Goal: Task Accomplishment & Management: Manage account settings

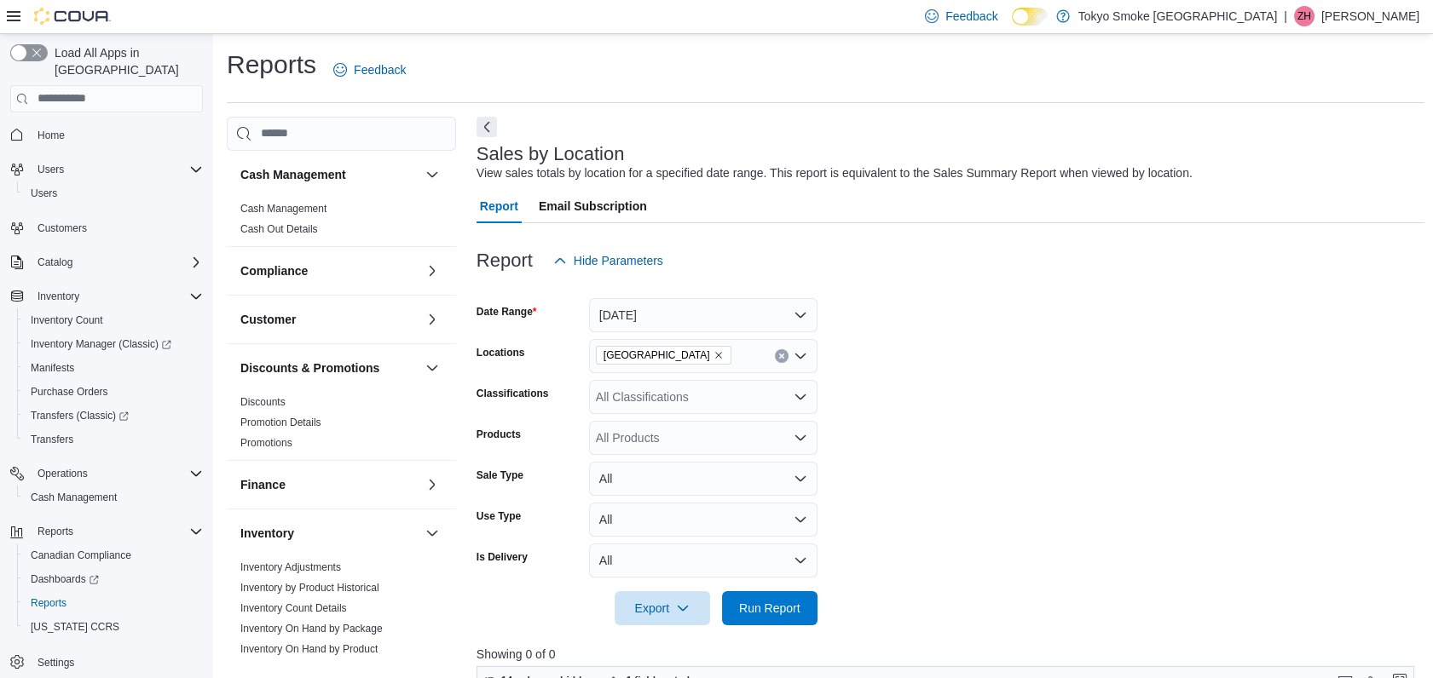
click at [628, 333] on form "Date Range [DATE] Locations [GEOGRAPHIC_DATA] Classifications All Classificatio…" at bounding box center [950, 452] width 948 height 348
click at [627, 326] on button "[DATE]" at bounding box center [703, 315] width 228 height 34
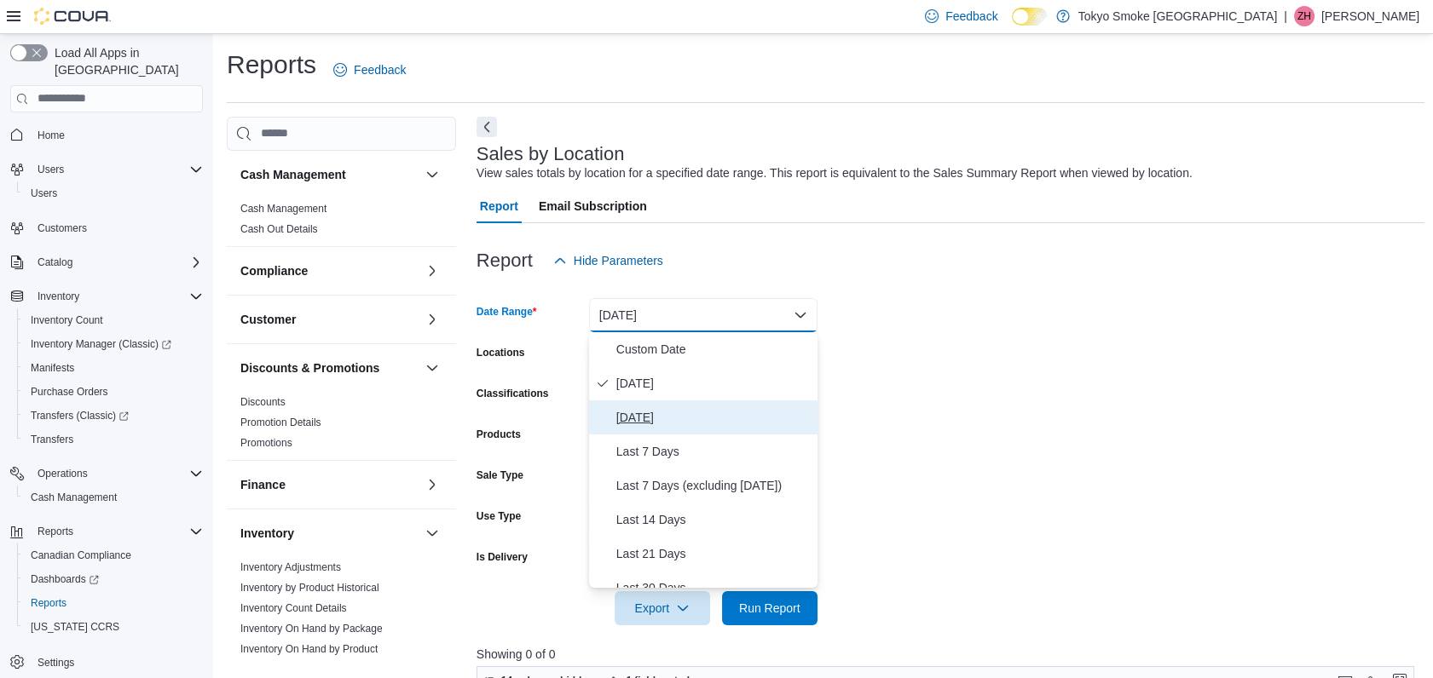
click at [649, 423] on span "[DATE]" at bounding box center [713, 417] width 194 height 20
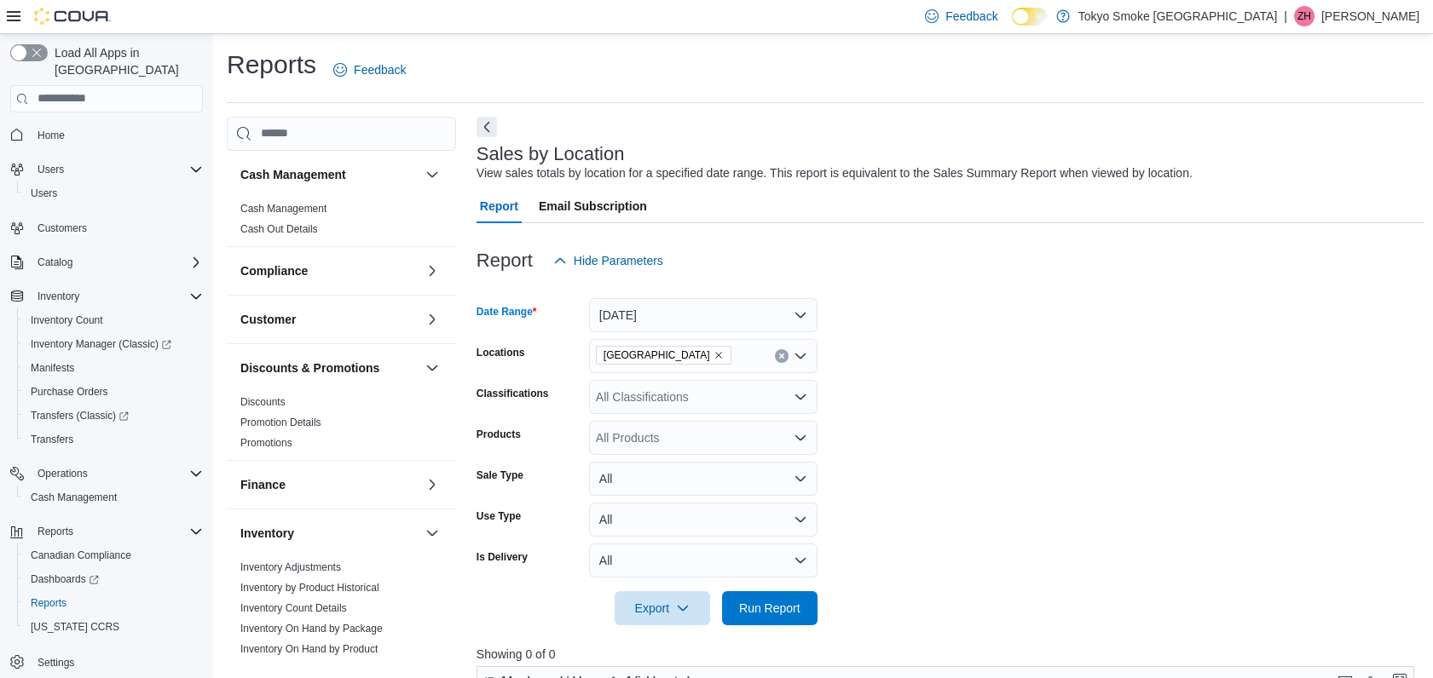
click at [702, 355] on div "[GEOGRAPHIC_DATA]" at bounding box center [703, 356] width 228 height 34
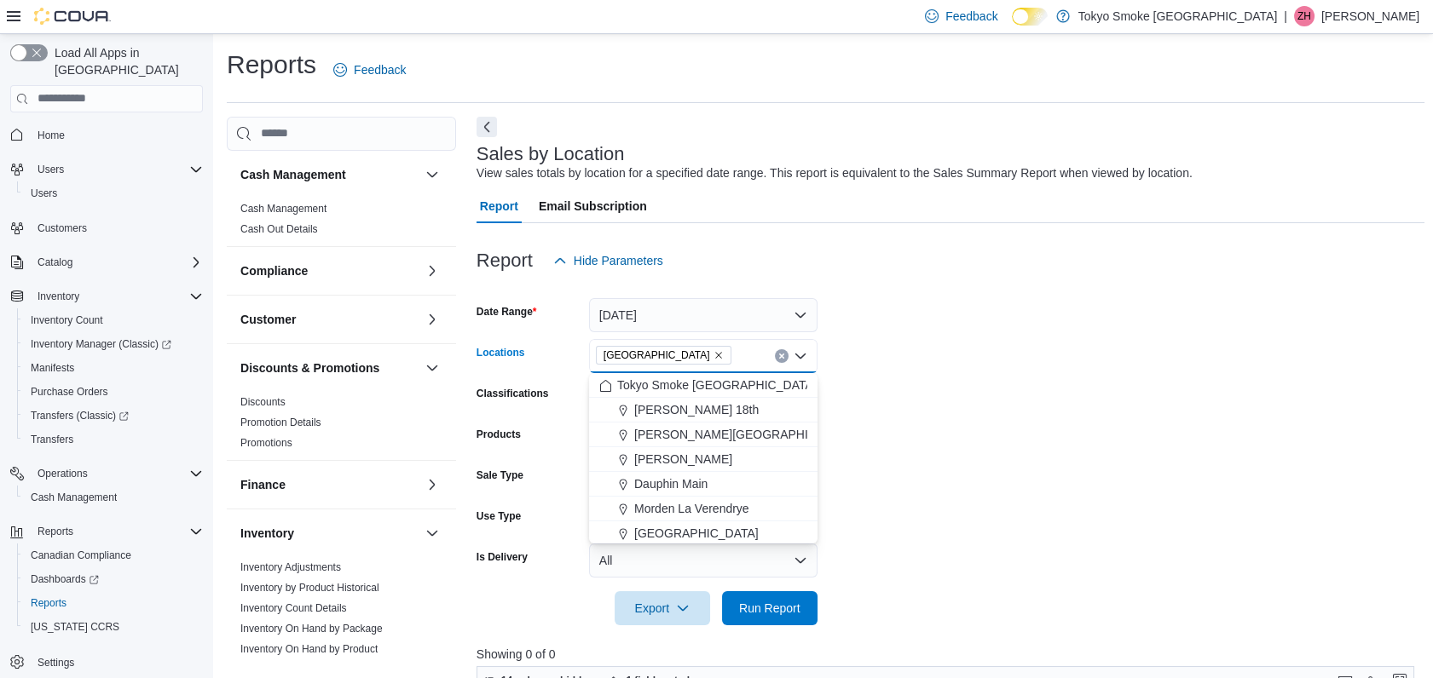
click at [713, 355] on icon "Remove Manitoba from selection in this group" at bounding box center [718, 355] width 10 height 10
click at [668, 434] on span "[PERSON_NAME] 18th" at bounding box center [696, 434] width 124 height 17
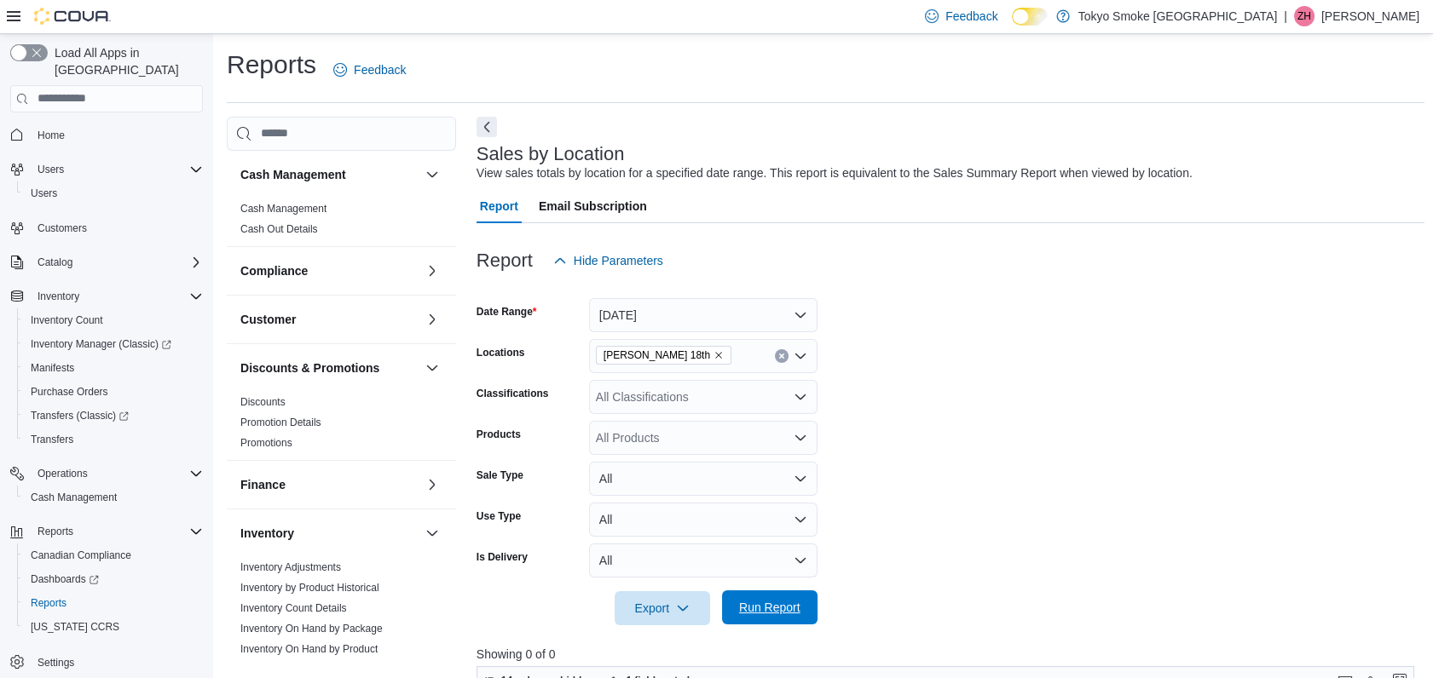
click at [756, 614] on span "Run Report" at bounding box center [769, 607] width 61 height 17
click at [302, 207] on link "Cash Management" at bounding box center [283, 209] width 86 height 12
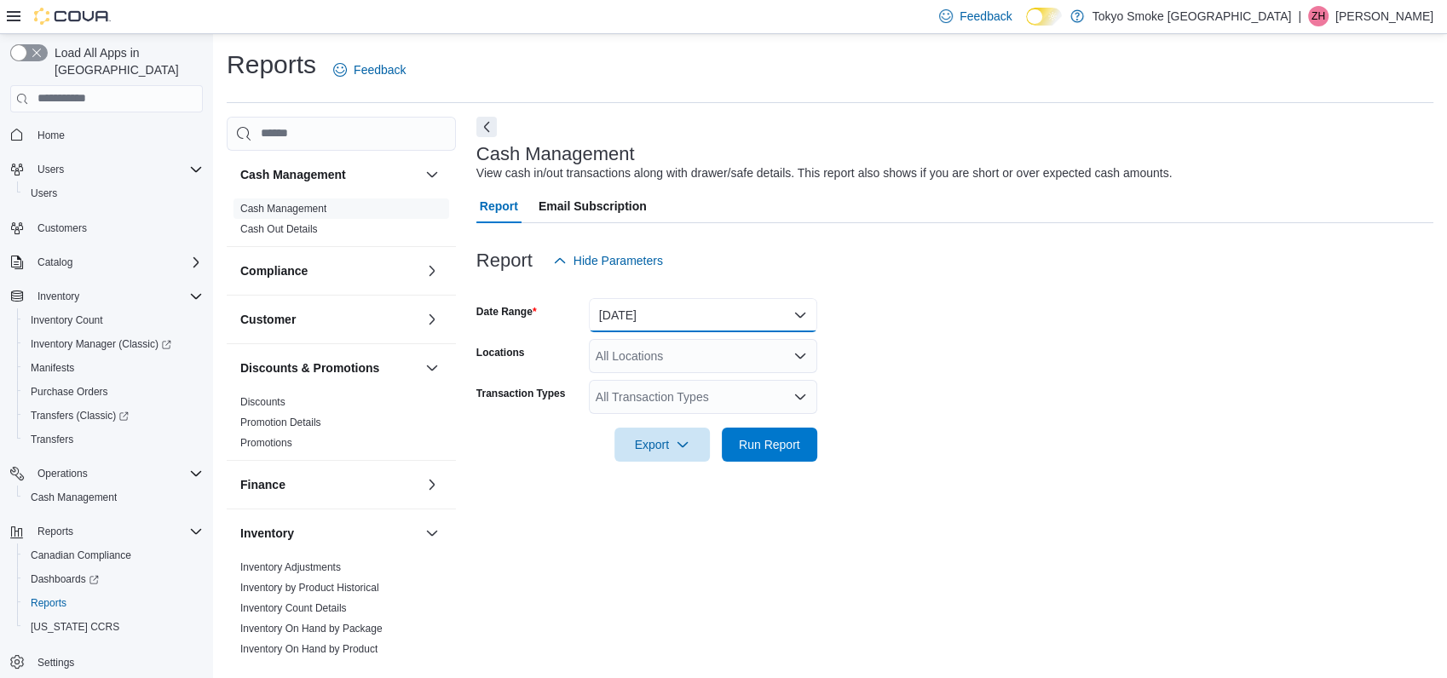
click at [609, 313] on button "[DATE]" at bounding box center [703, 315] width 228 height 34
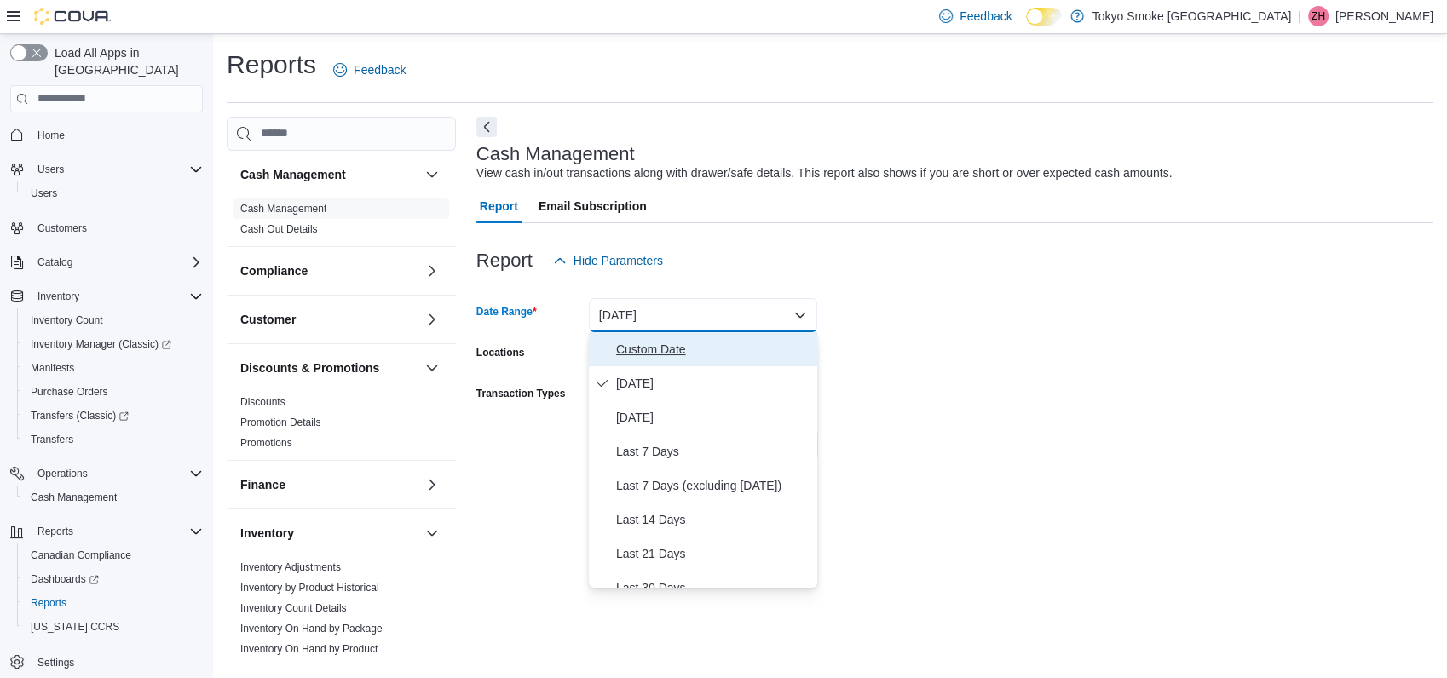
click at [673, 361] on button "Custom Date" at bounding box center [703, 349] width 228 height 34
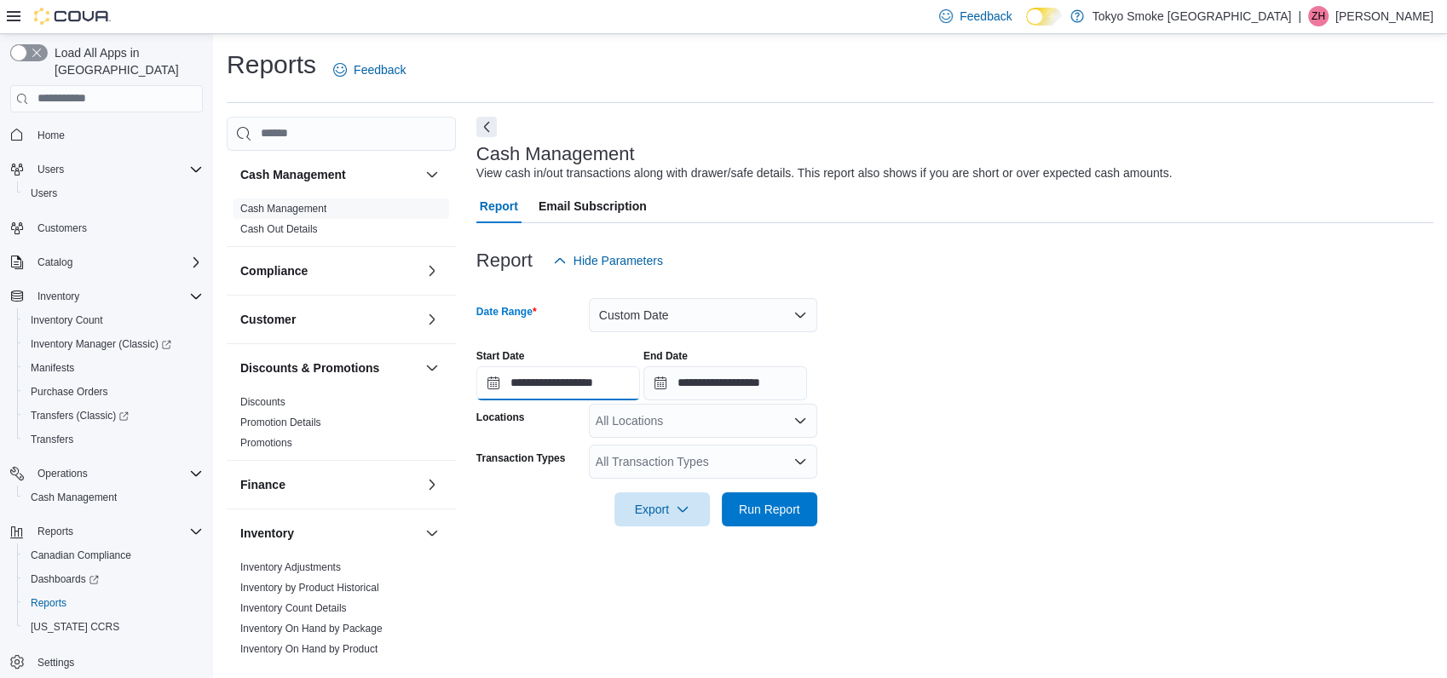
click at [495, 384] on input "**********" at bounding box center [558, 383] width 164 height 34
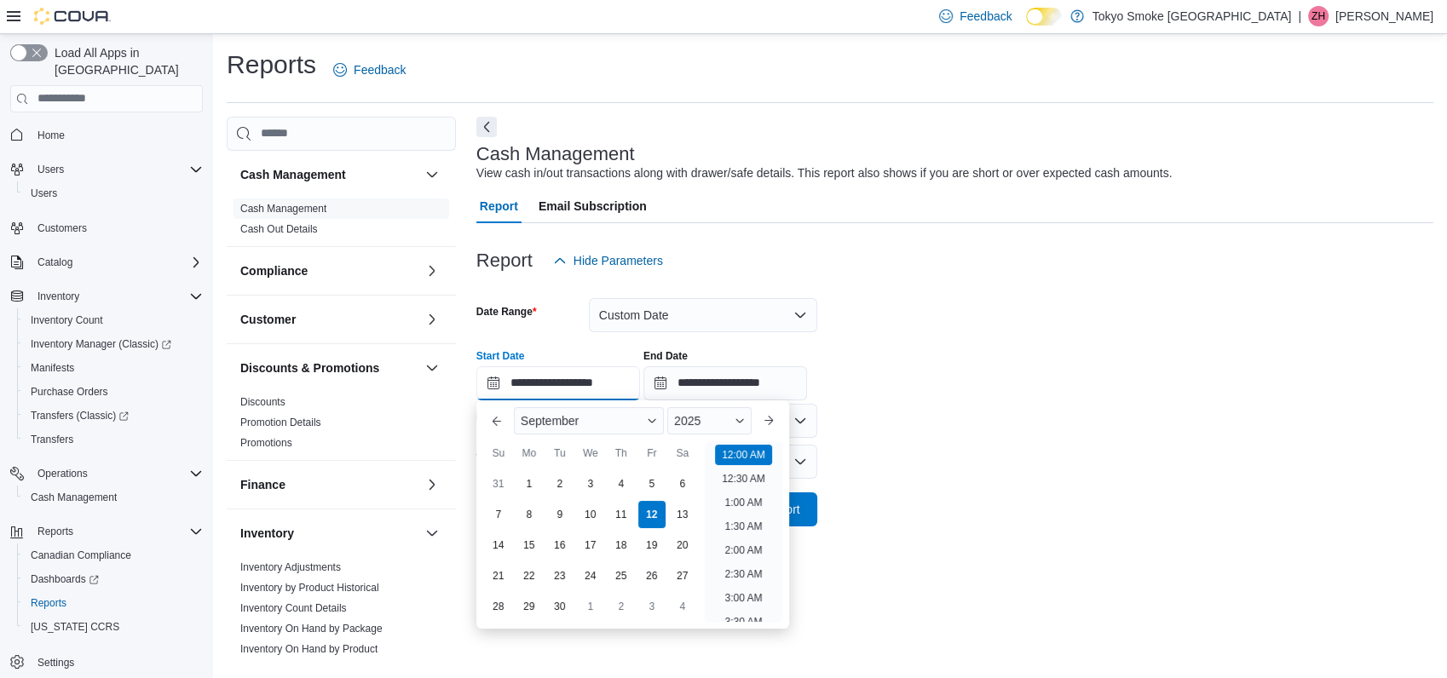
scroll to position [53, 0]
click at [554, 508] on div "9" at bounding box center [560, 514] width 30 height 30
type input "**********"
click at [1173, 439] on form "**********" at bounding box center [954, 402] width 957 height 249
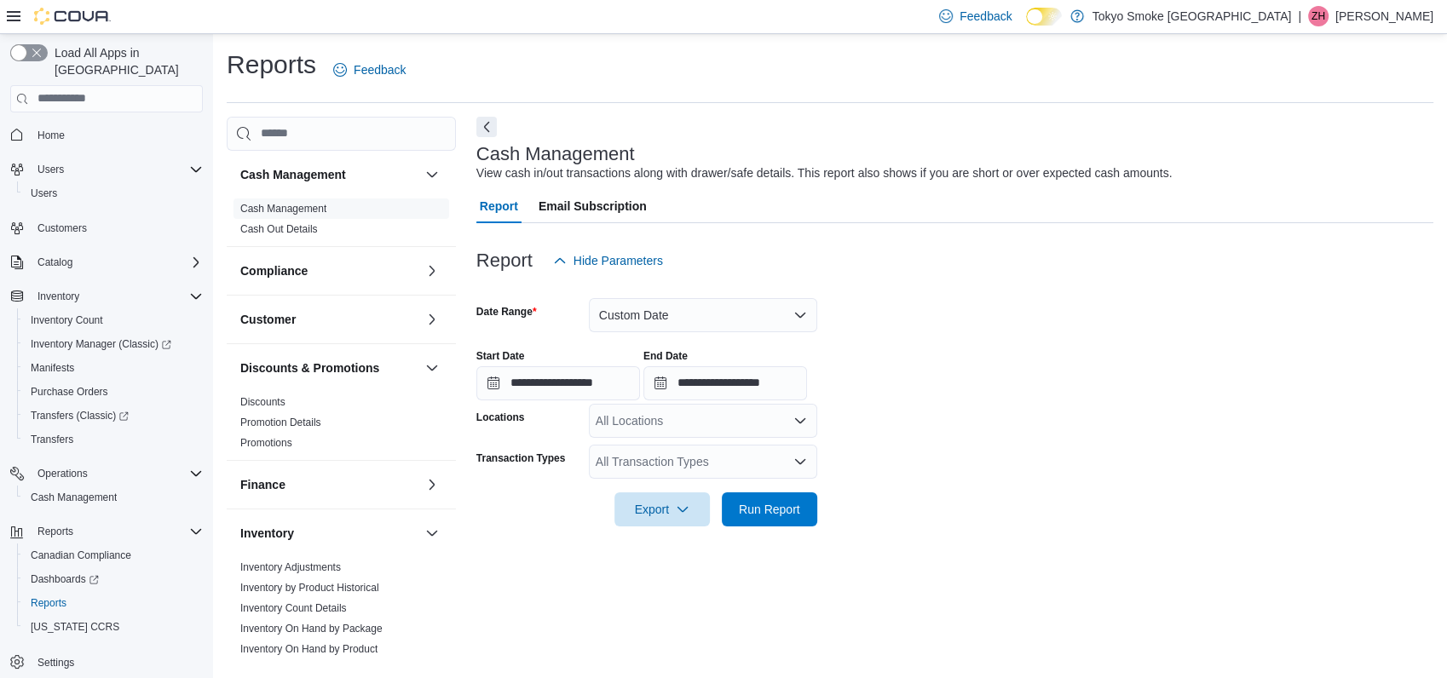
click at [627, 431] on div "All Locations" at bounding box center [703, 421] width 228 height 34
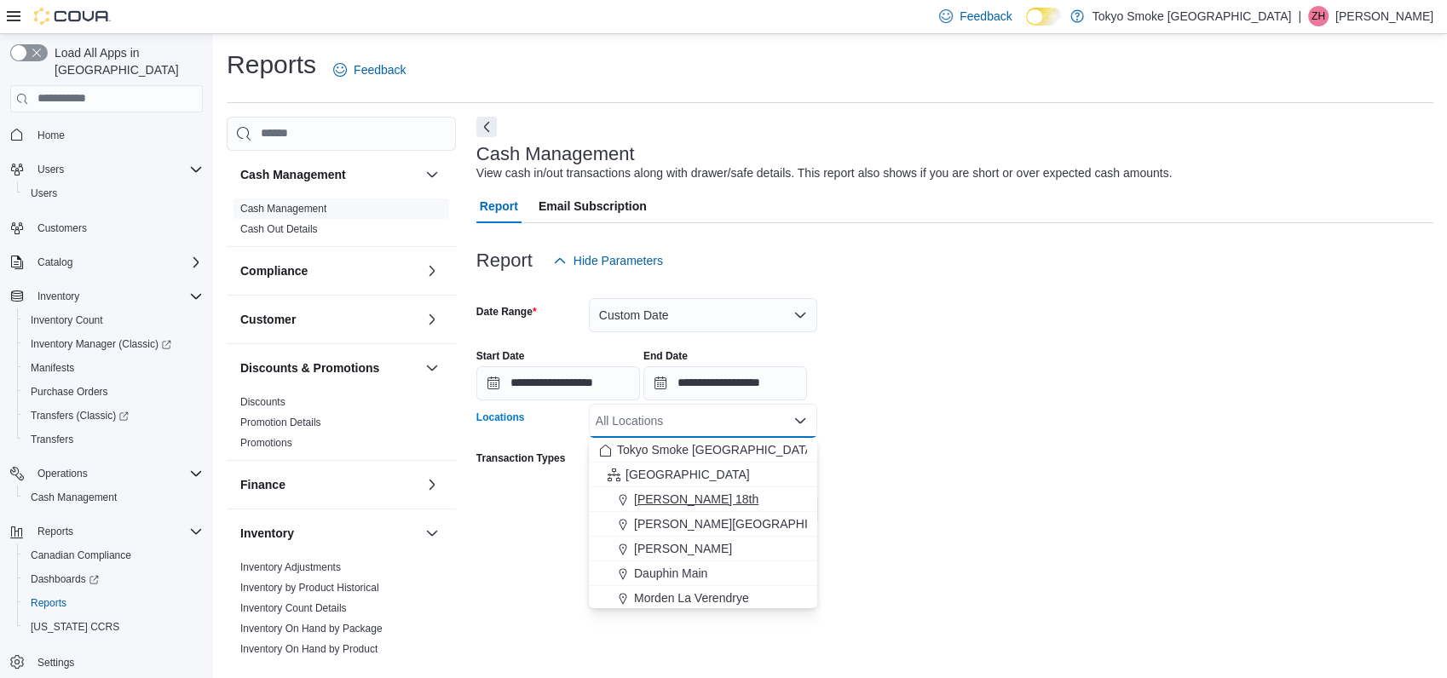
click at [679, 492] on span "[PERSON_NAME] 18th" at bounding box center [696, 499] width 124 height 17
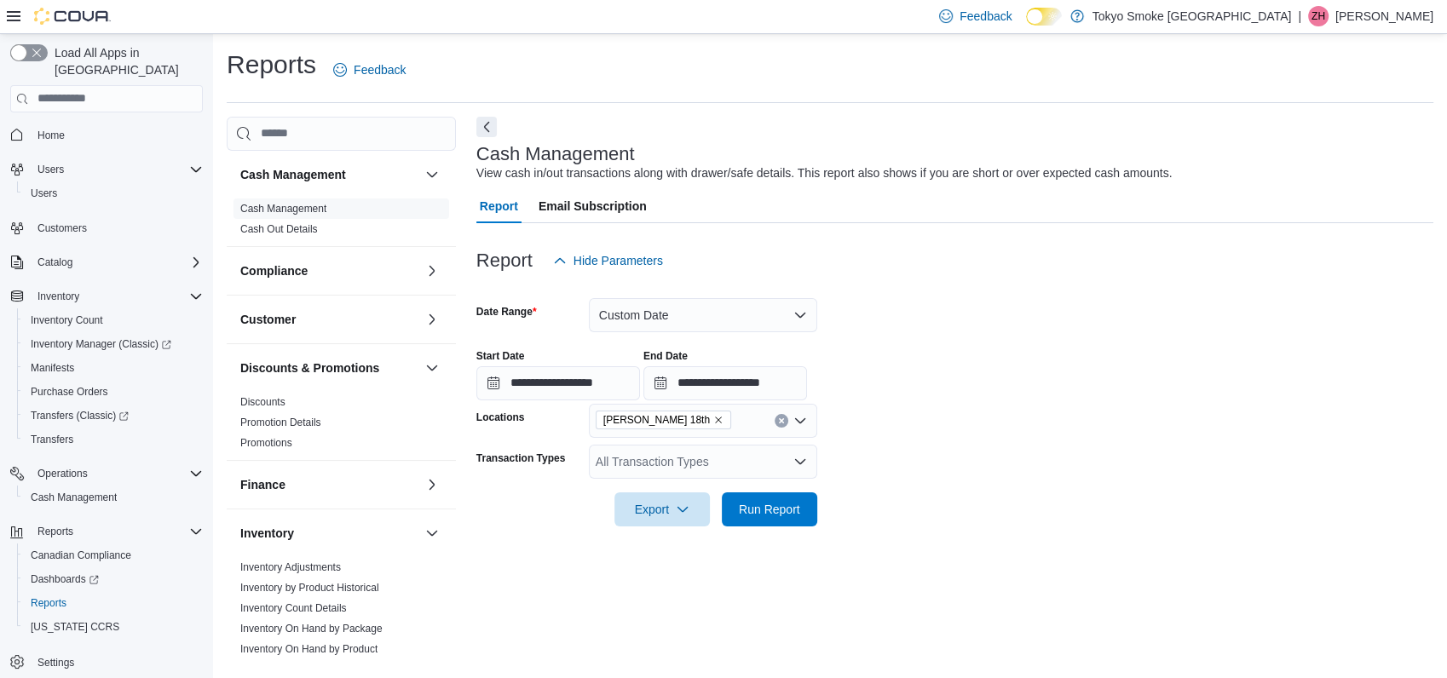
click at [920, 489] on div at bounding box center [954, 486] width 957 height 14
click at [737, 456] on div "All Transaction Types" at bounding box center [703, 462] width 228 height 34
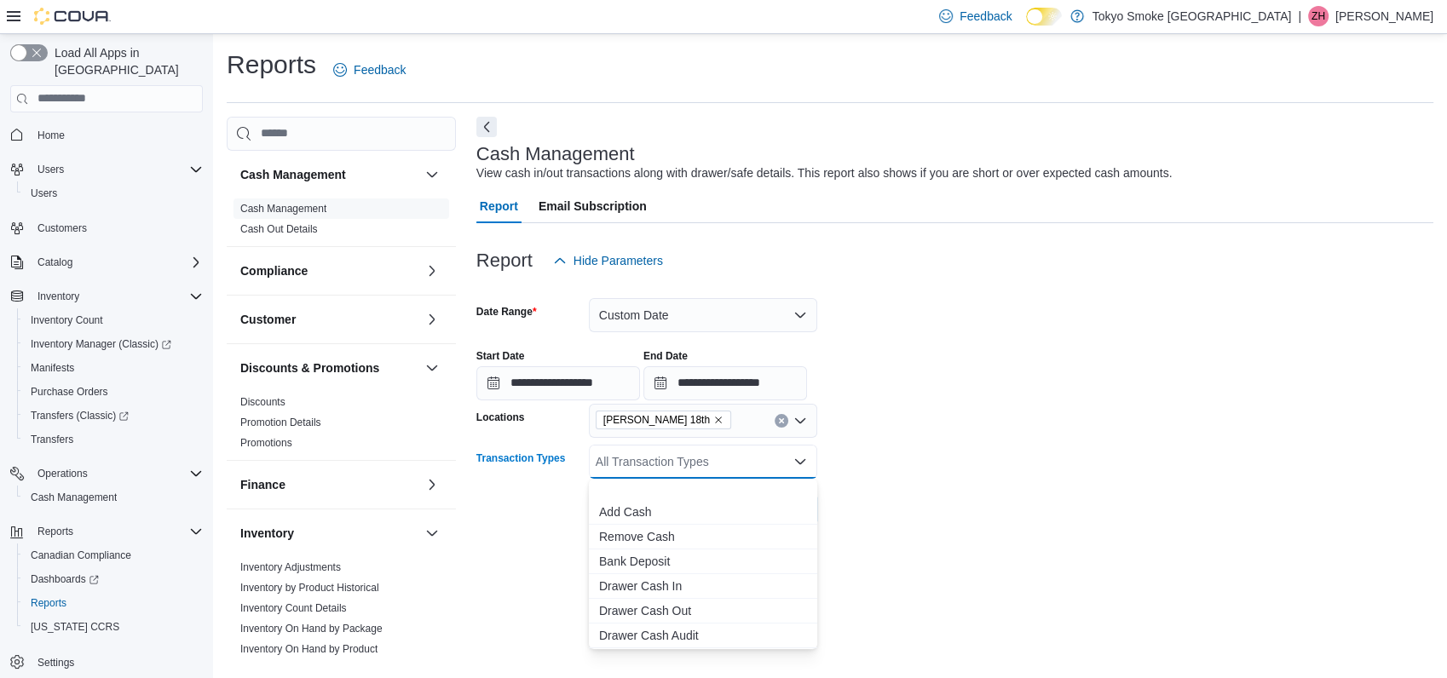
scroll to position [101, 0]
click at [638, 603] on span "Transfer Cash" at bounding box center [703, 611] width 208 height 17
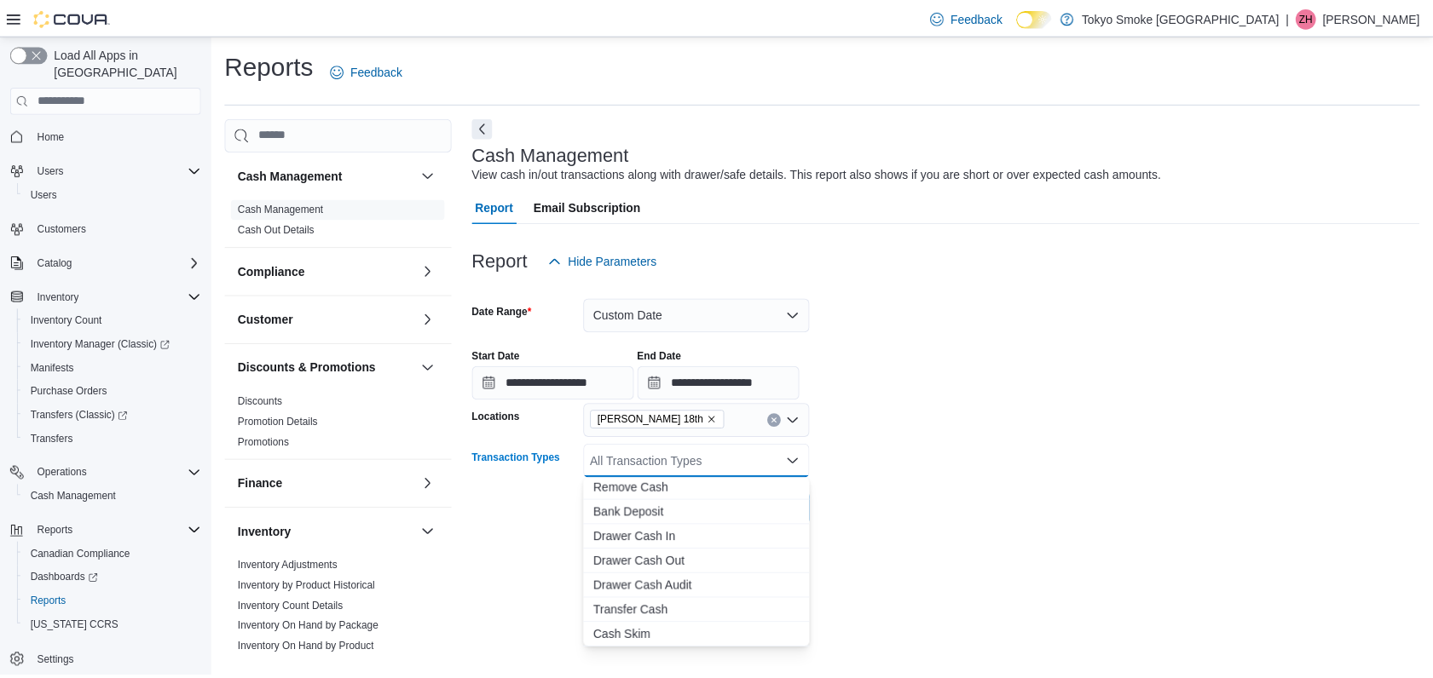
scroll to position [76, 0]
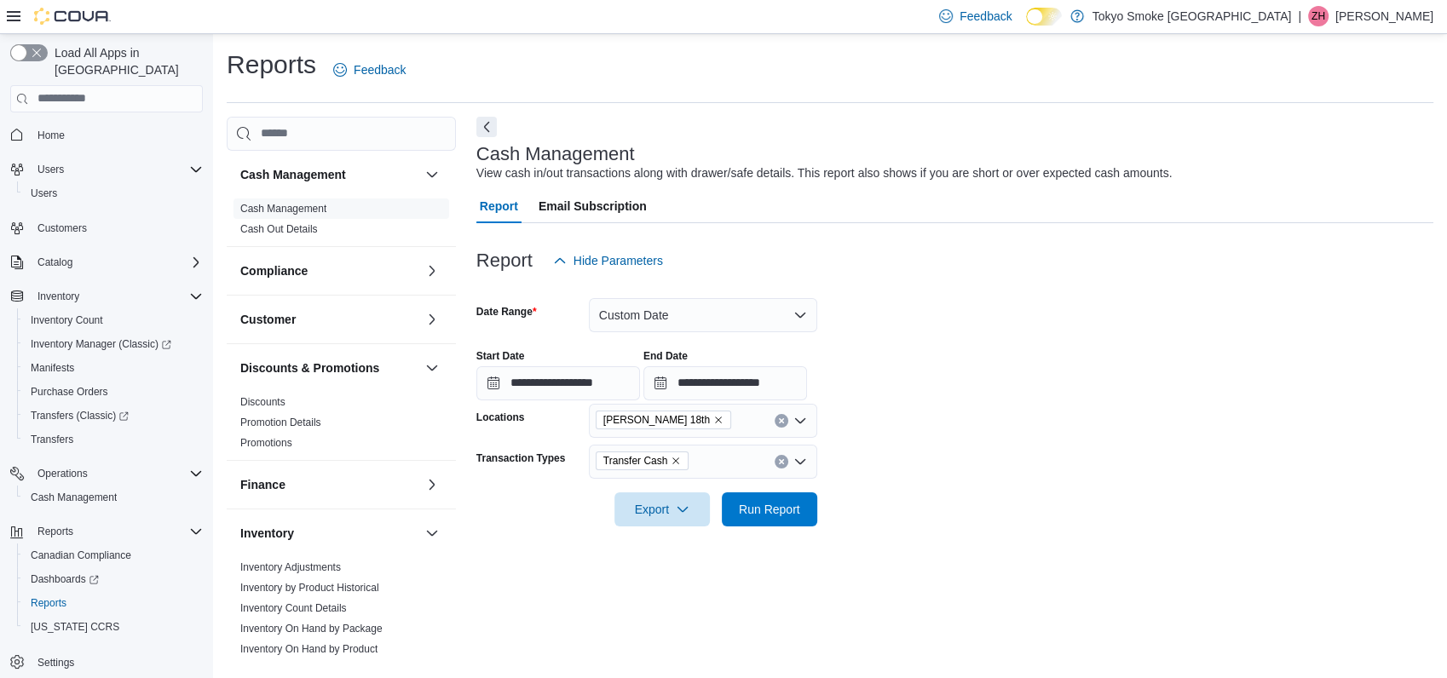
click at [903, 467] on form "**********" at bounding box center [954, 402] width 957 height 249
click at [797, 498] on span "Run Report" at bounding box center [769, 509] width 75 height 34
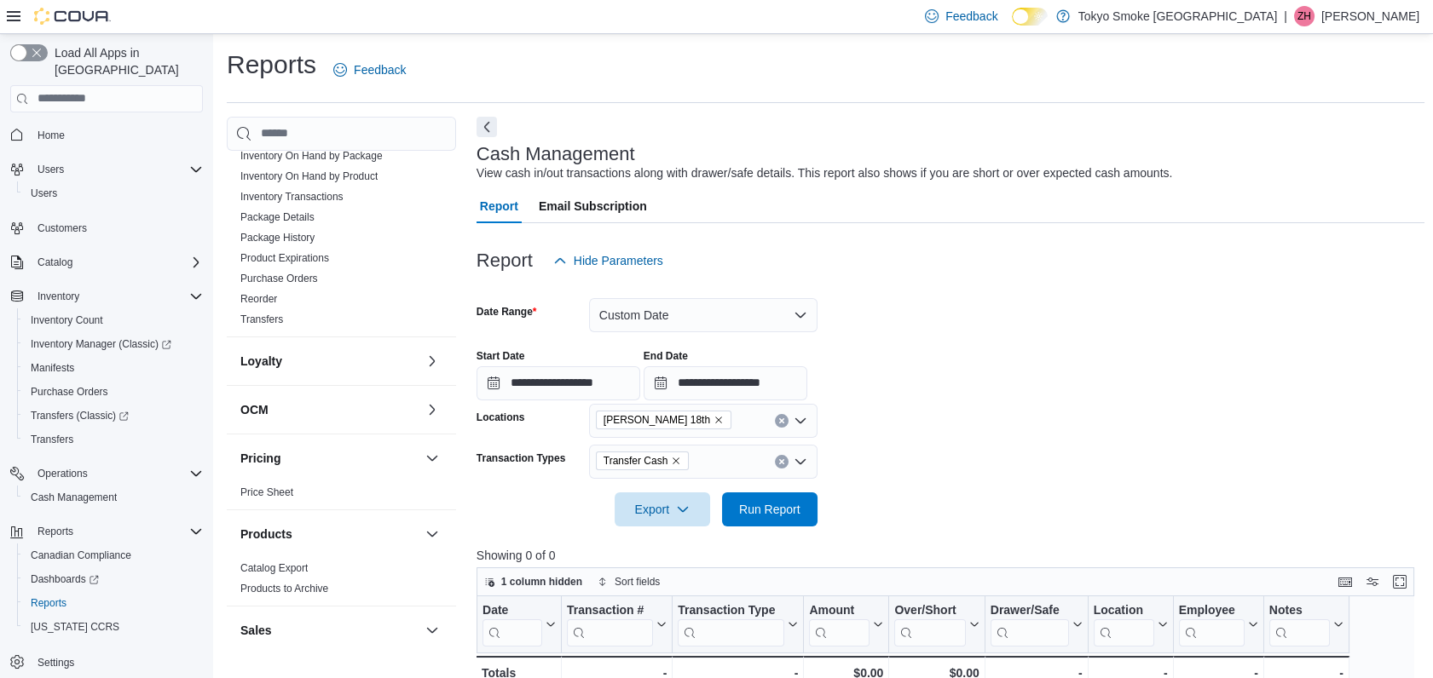
scroll to position [826, 0]
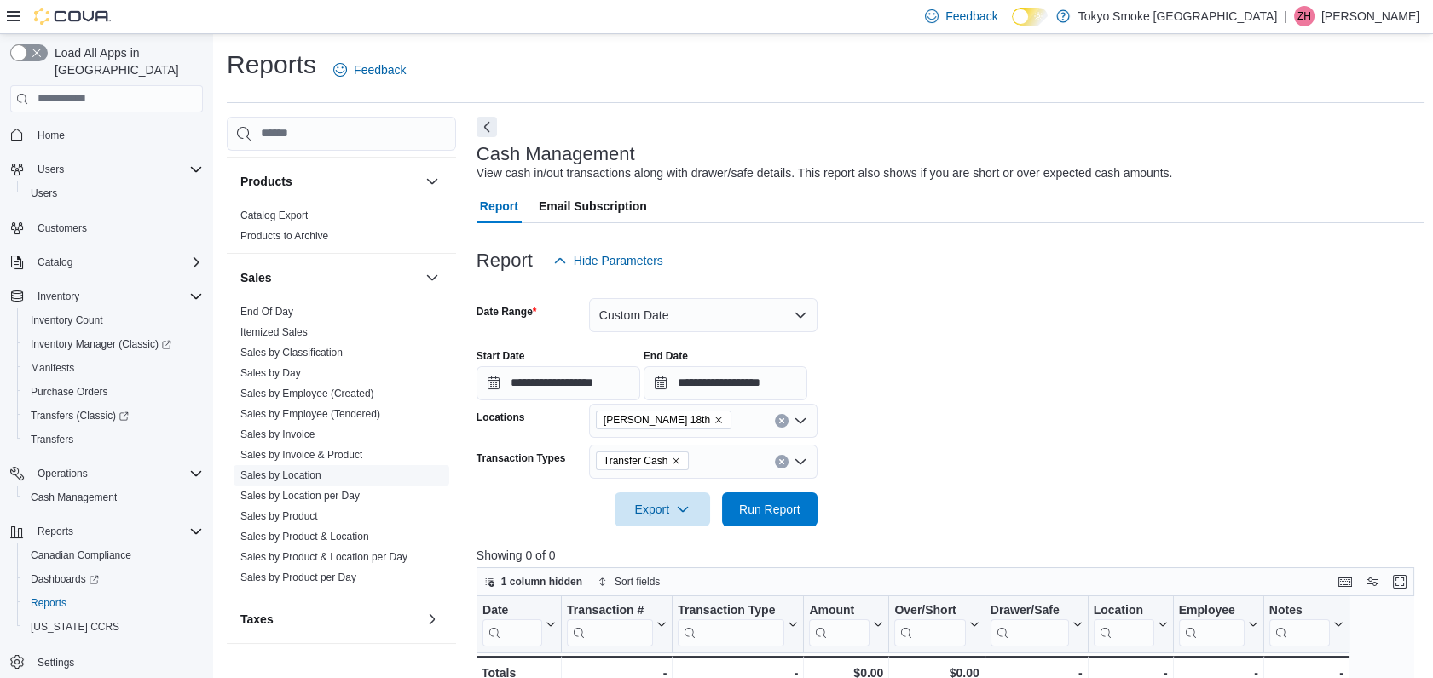
click at [289, 476] on link "Sales by Location" at bounding box center [280, 476] width 81 height 12
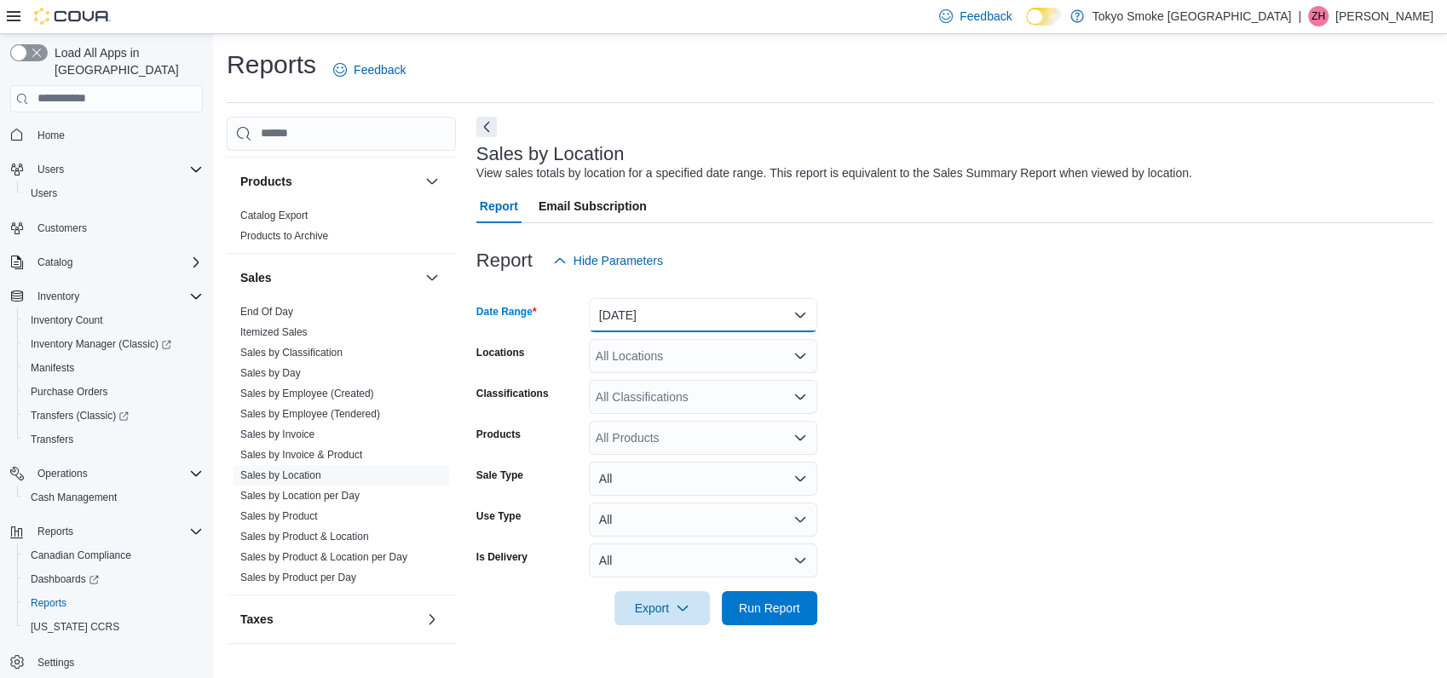
click at [649, 320] on button "[DATE]" at bounding box center [703, 315] width 228 height 34
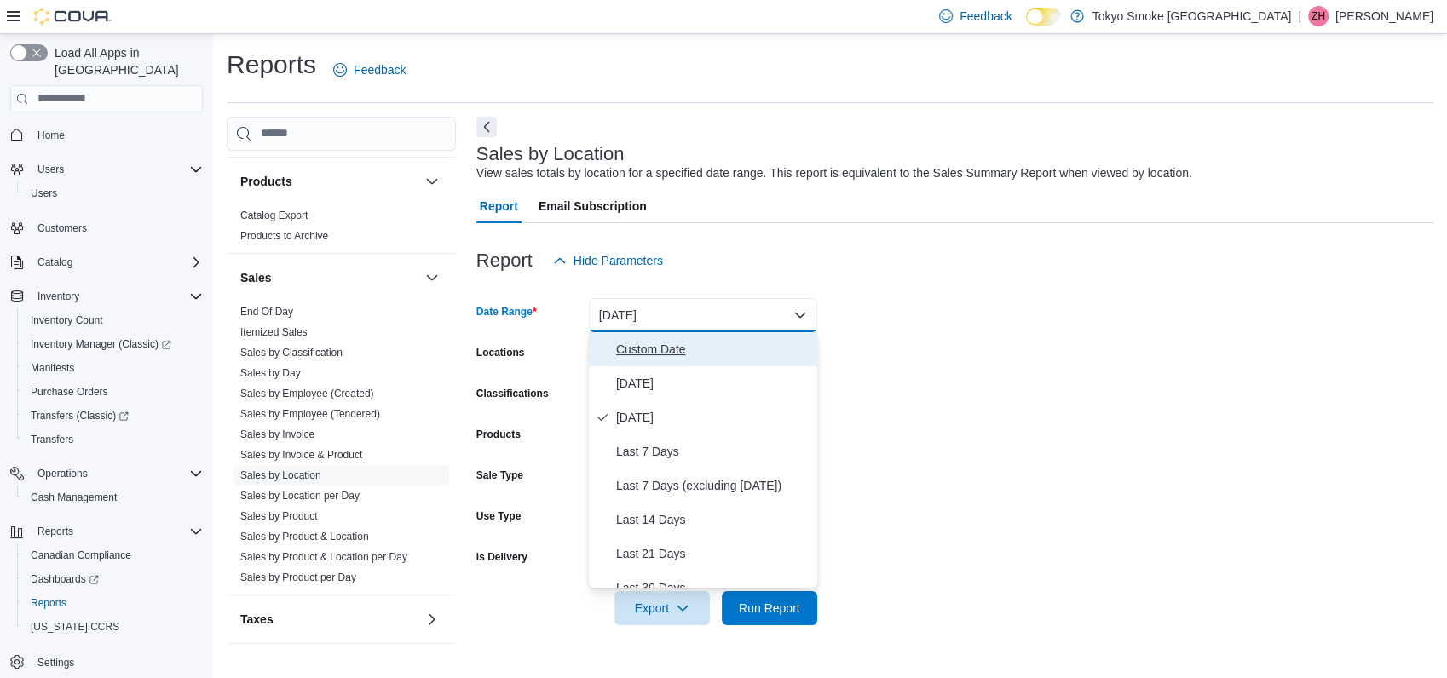
click at [655, 355] on span "Custom Date" at bounding box center [713, 349] width 194 height 20
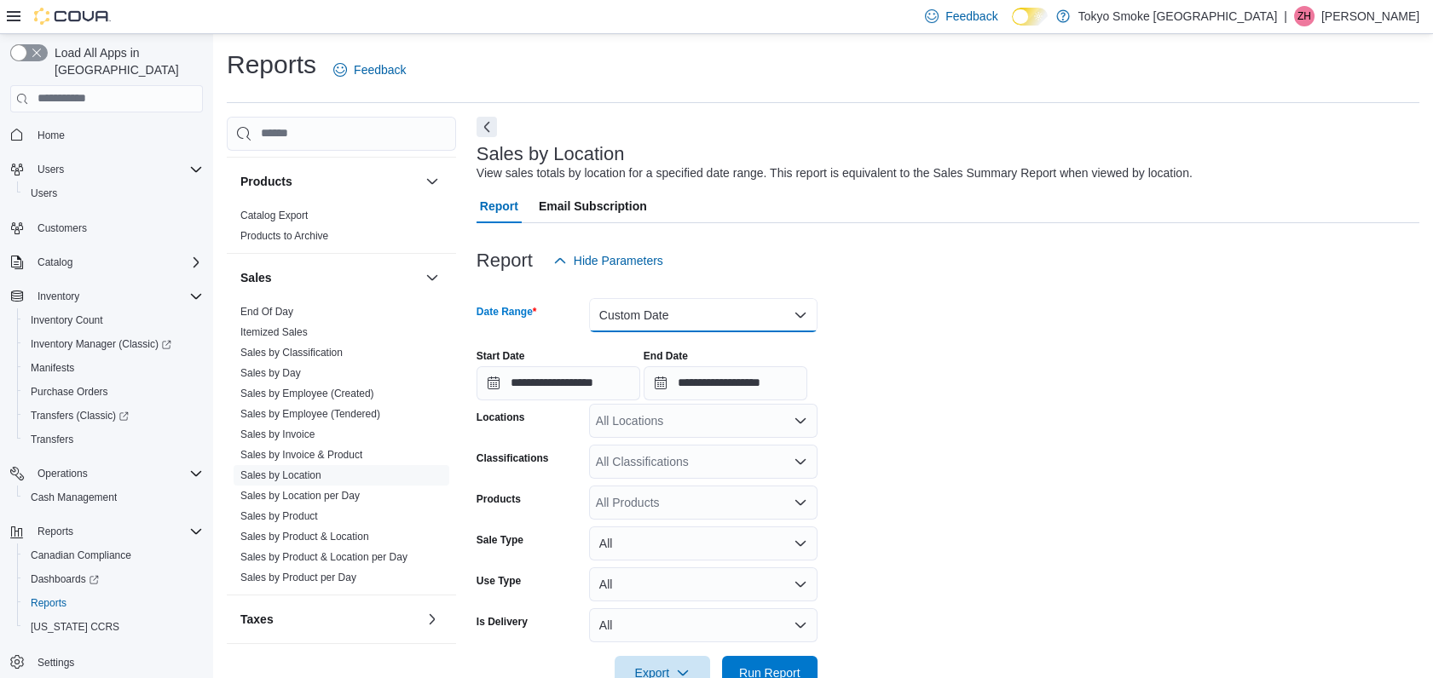
click at [675, 300] on button "Custom Date" at bounding box center [703, 315] width 228 height 34
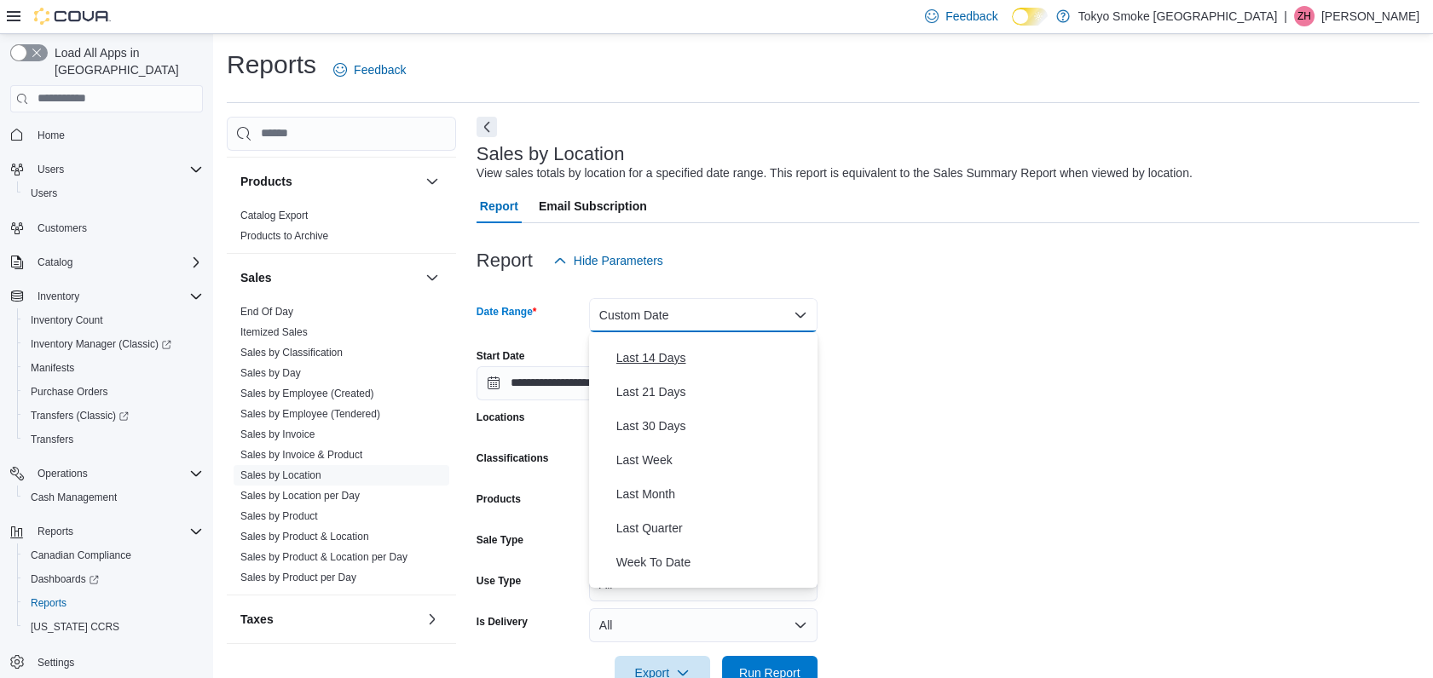
scroll to position [189, 0]
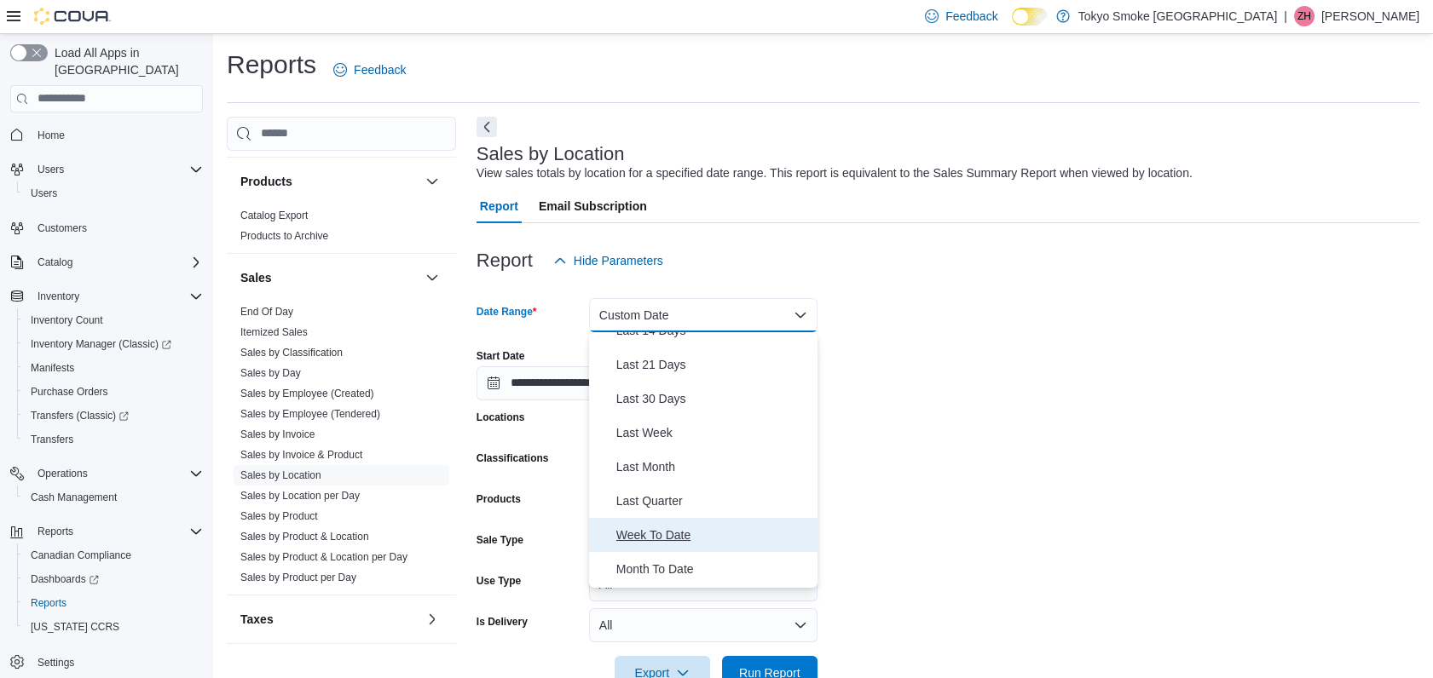
click at [668, 525] on span "Week To Date" at bounding box center [713, 535] width 194 height 20
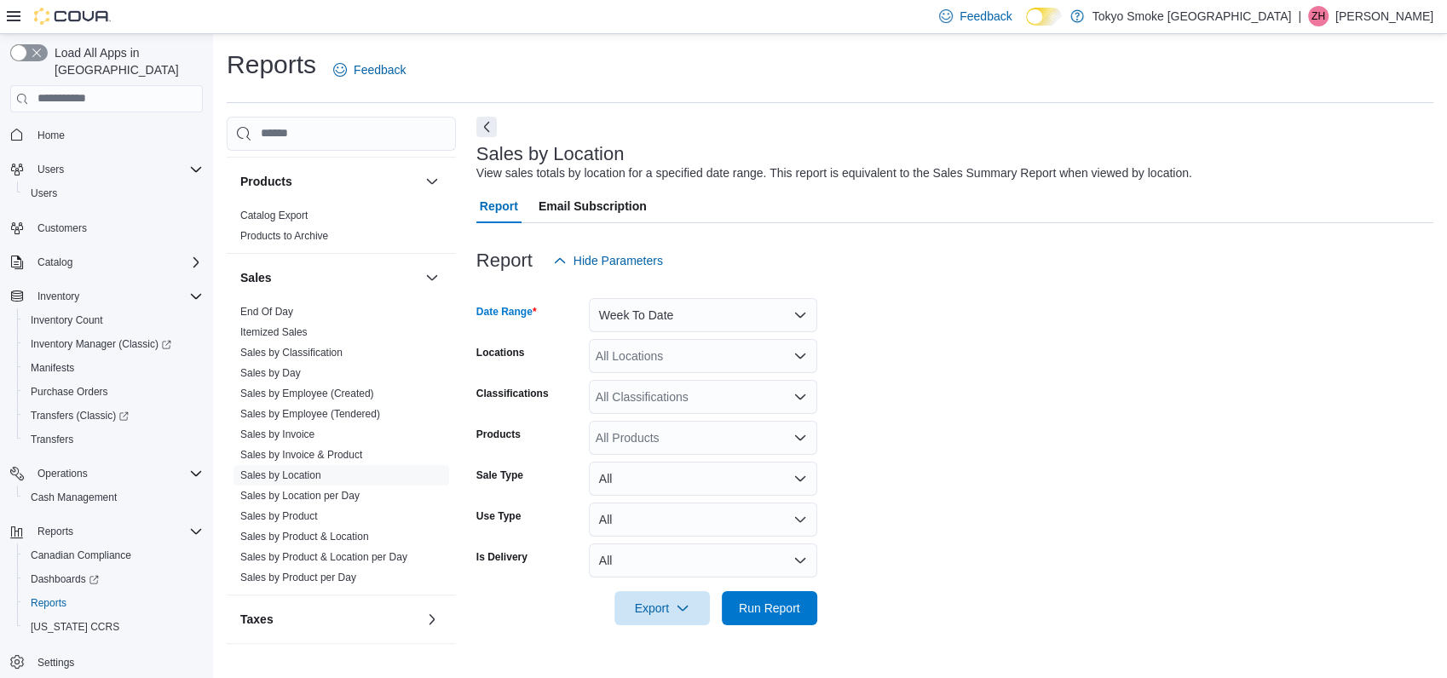
click at [676, 359] on div "All Locations" at bounding box center [703, 356] width 228 height 34
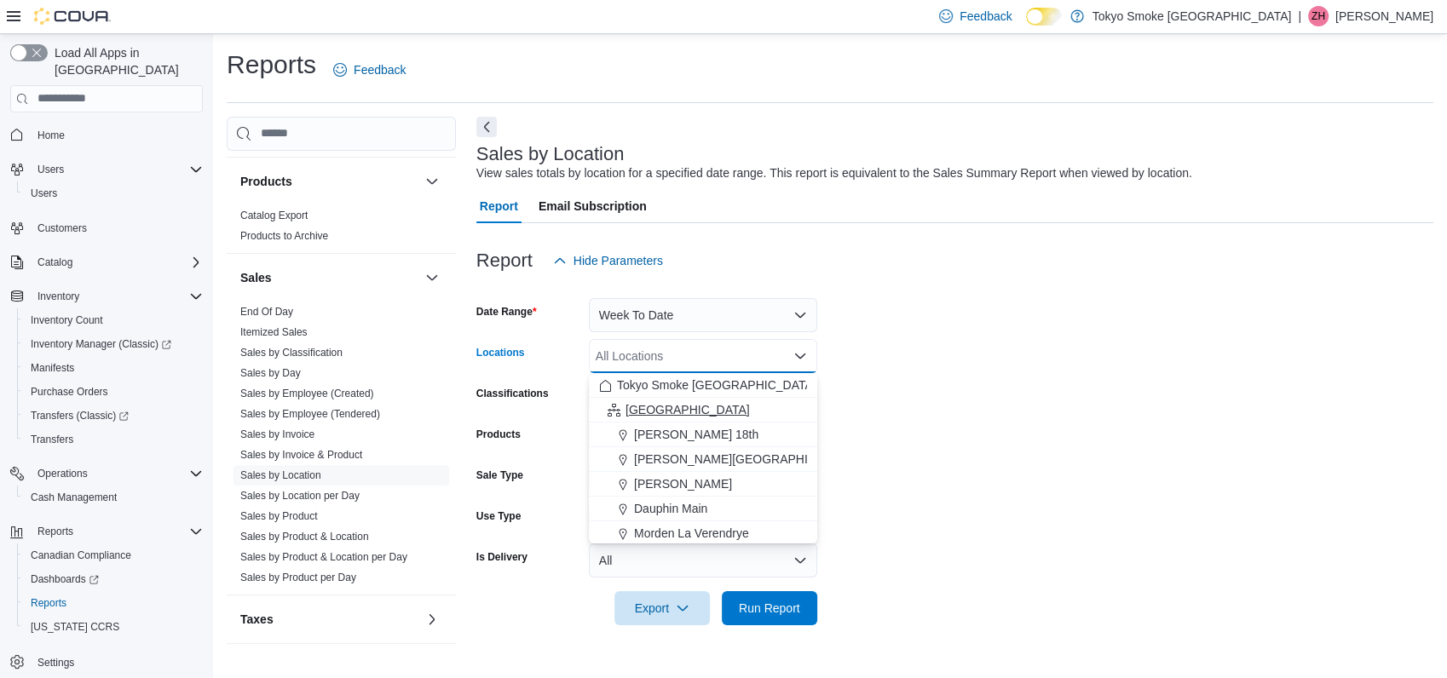
click at [645, 414] on span "[GEOGRAPHIC_DATA]" at bounding box center [688, 409] width 124 height 17
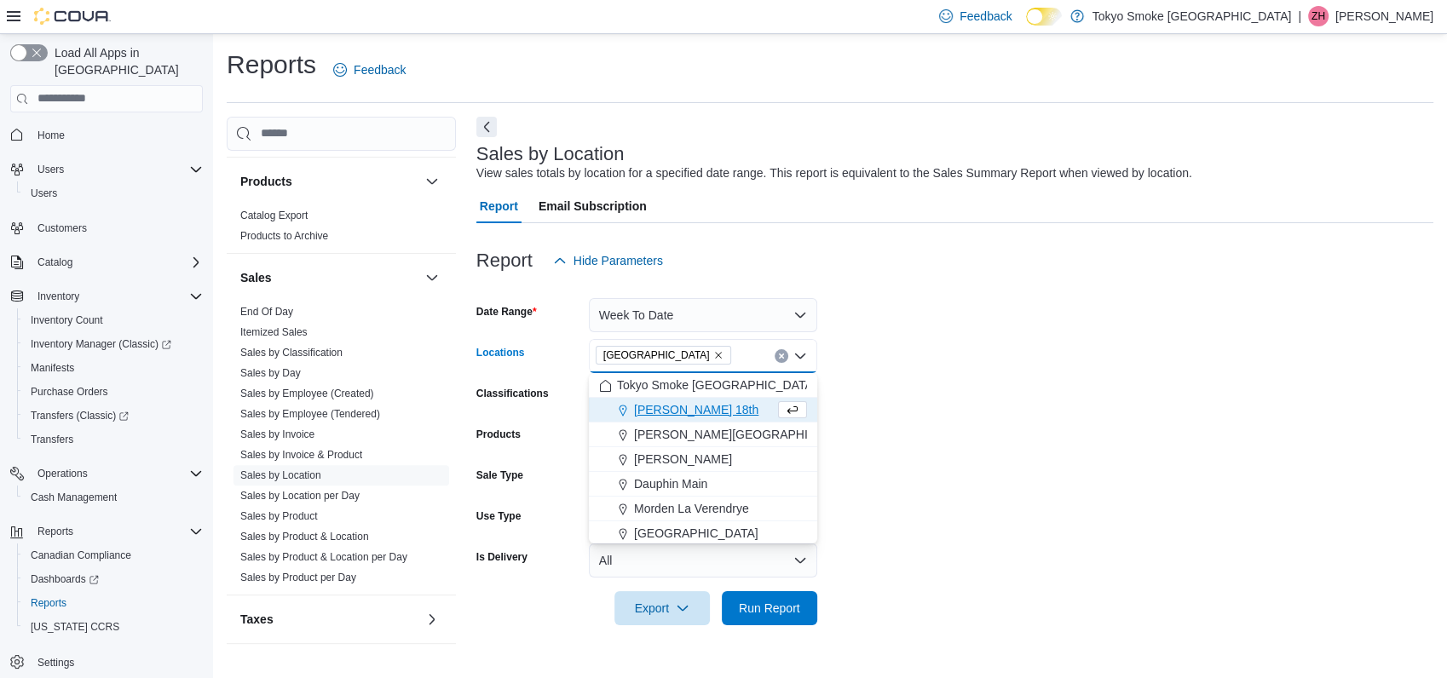
click at [1045, 398] on form "Date Range Week To Date Locations [GEOGRAPHIC_DATA] Combo box. Selected. [GEOGR…" at bounding box center [954, 452] width 957 height 348
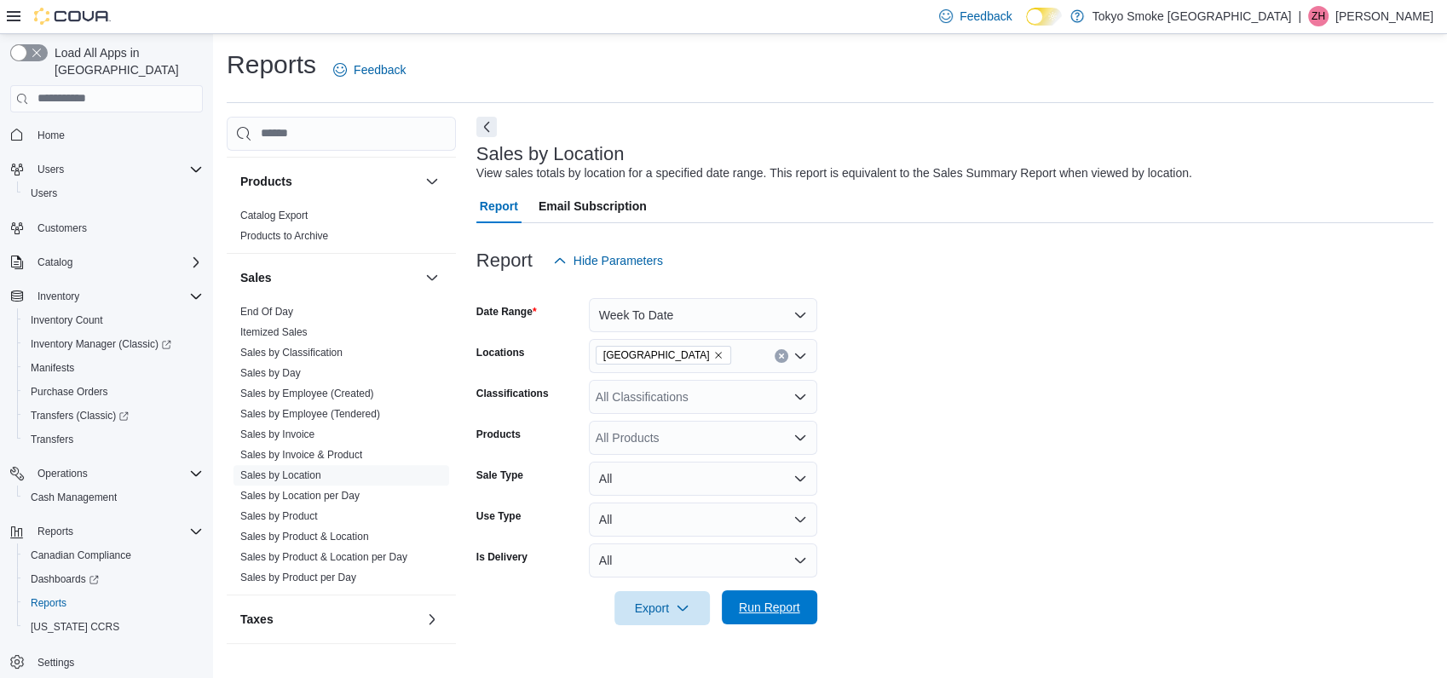
click at [787, 615] on span "Run Report" at bounding box center [769, 607] width 61 height 17
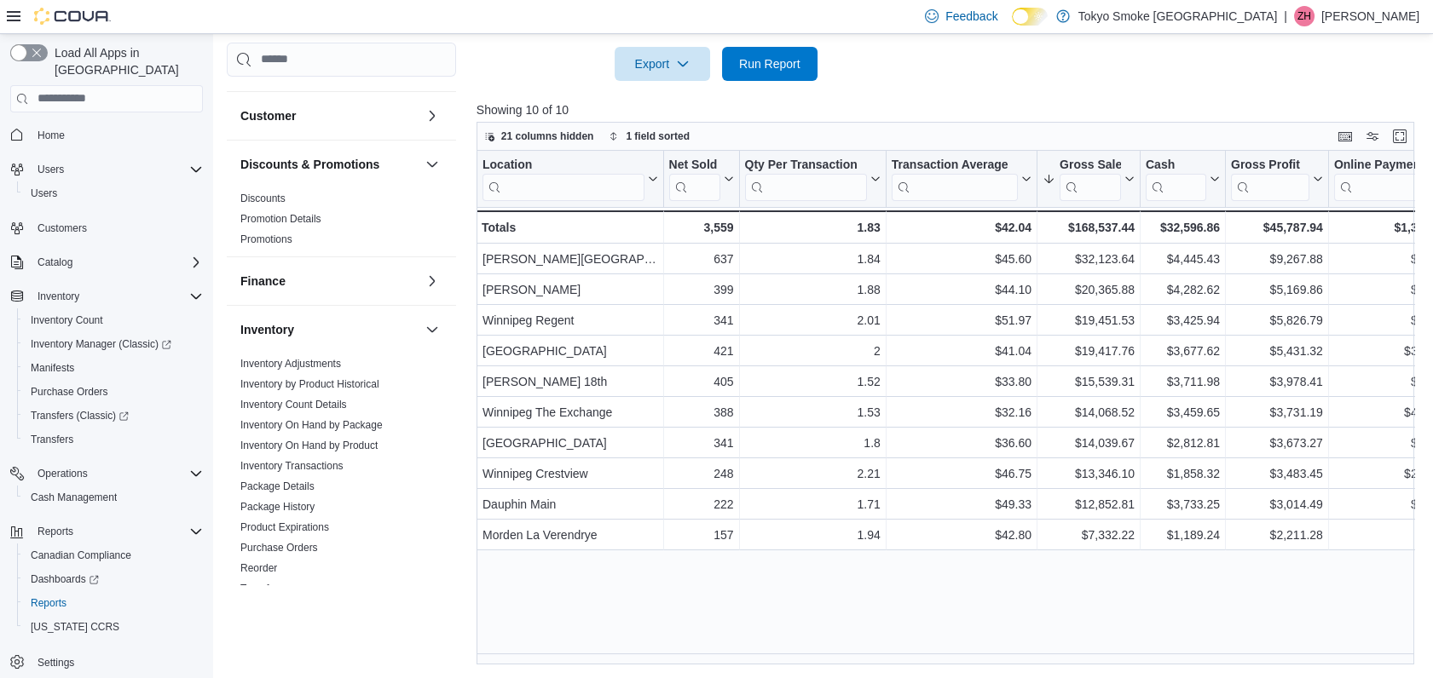
scroll to position [164, 0]
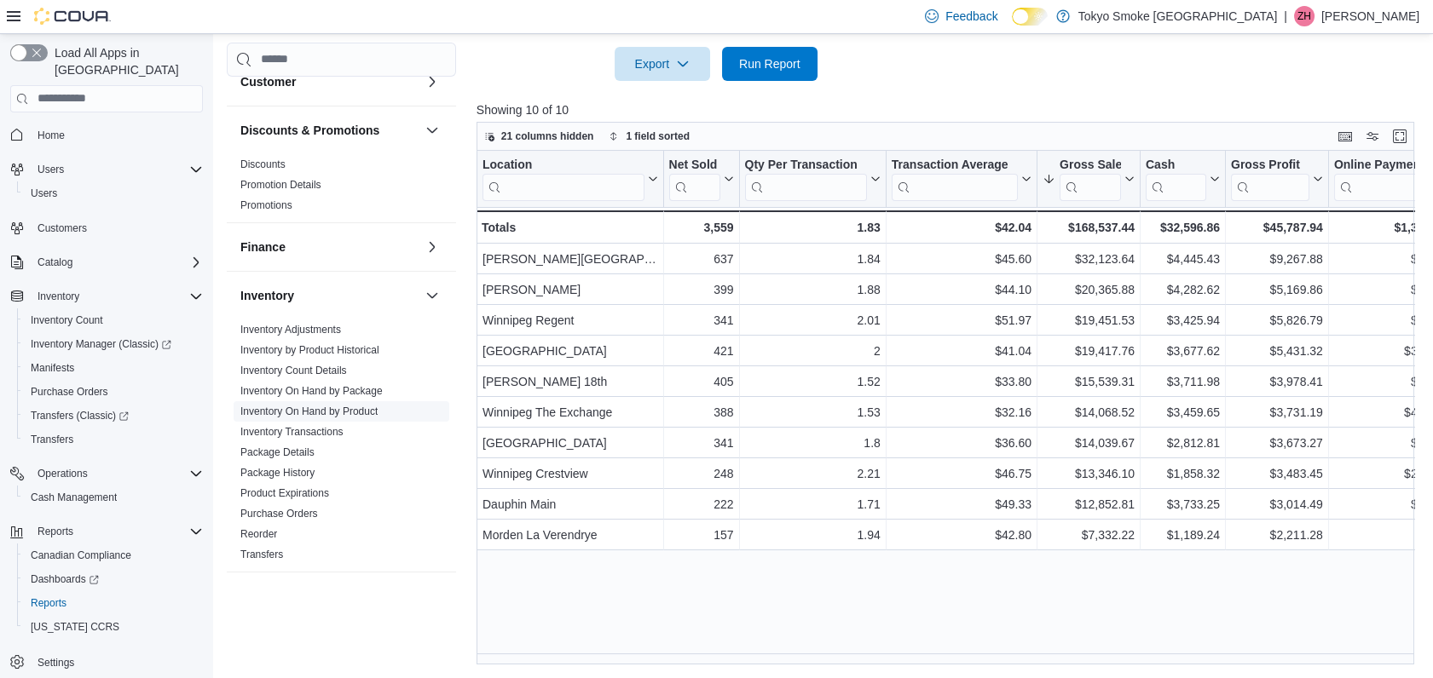
click at [323, 416] on link "Inventory On Hand by Product" at bounding box center [308, 412] width 137 height 12
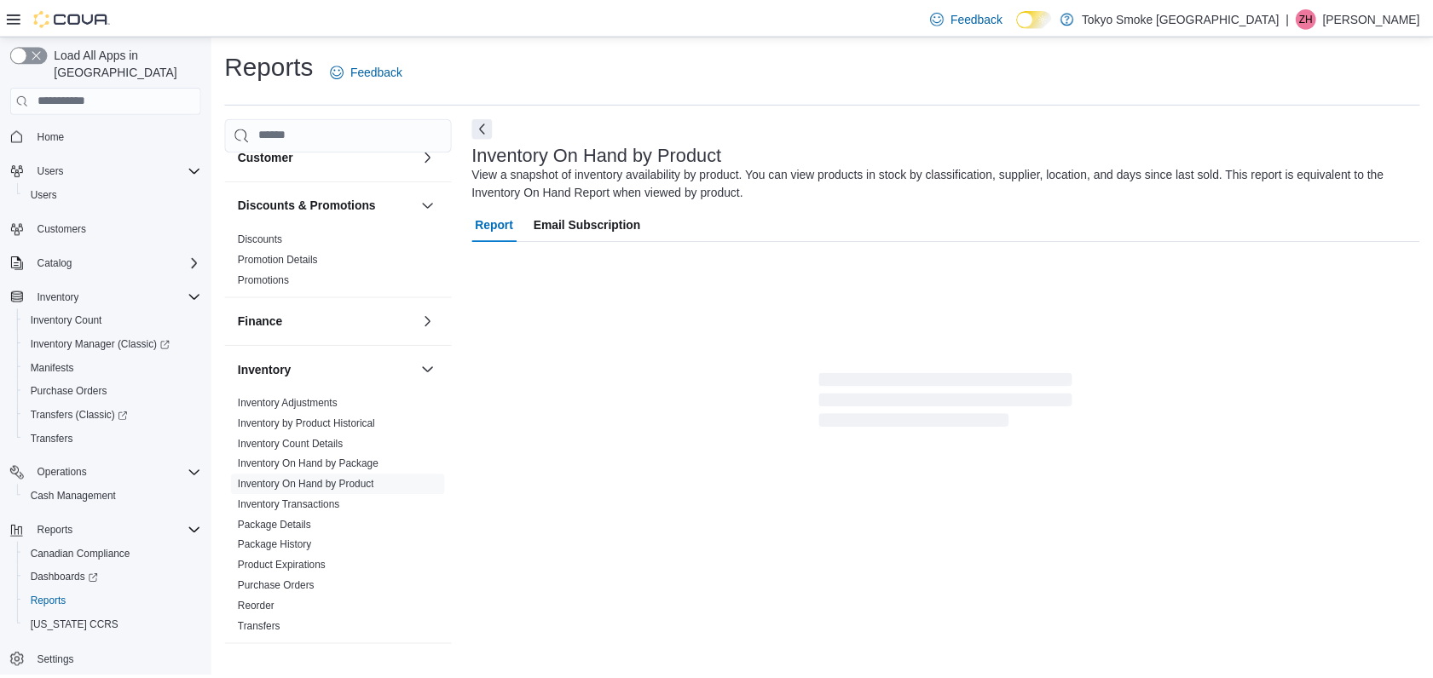
scroll to position [9, 0]
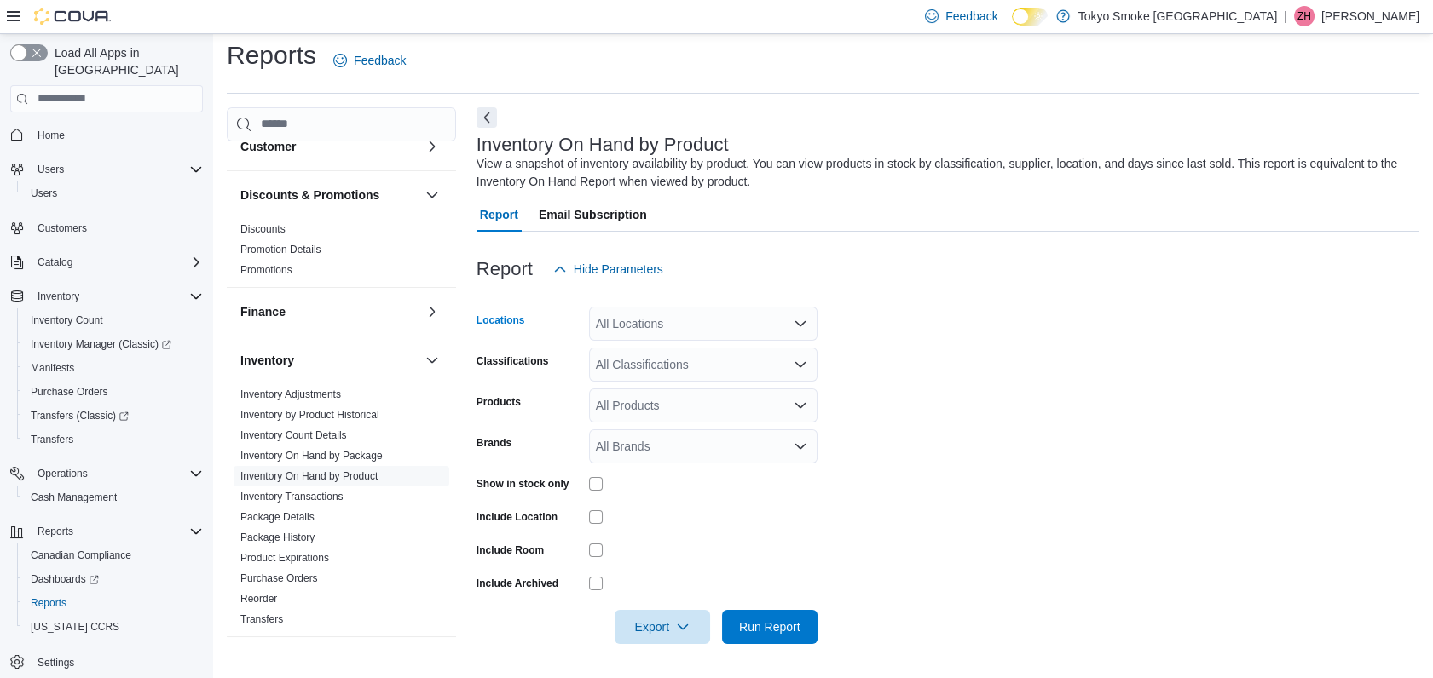
click at [663, 322] on div "All Locations" at bounding box center [703, 324] width 228 height 34
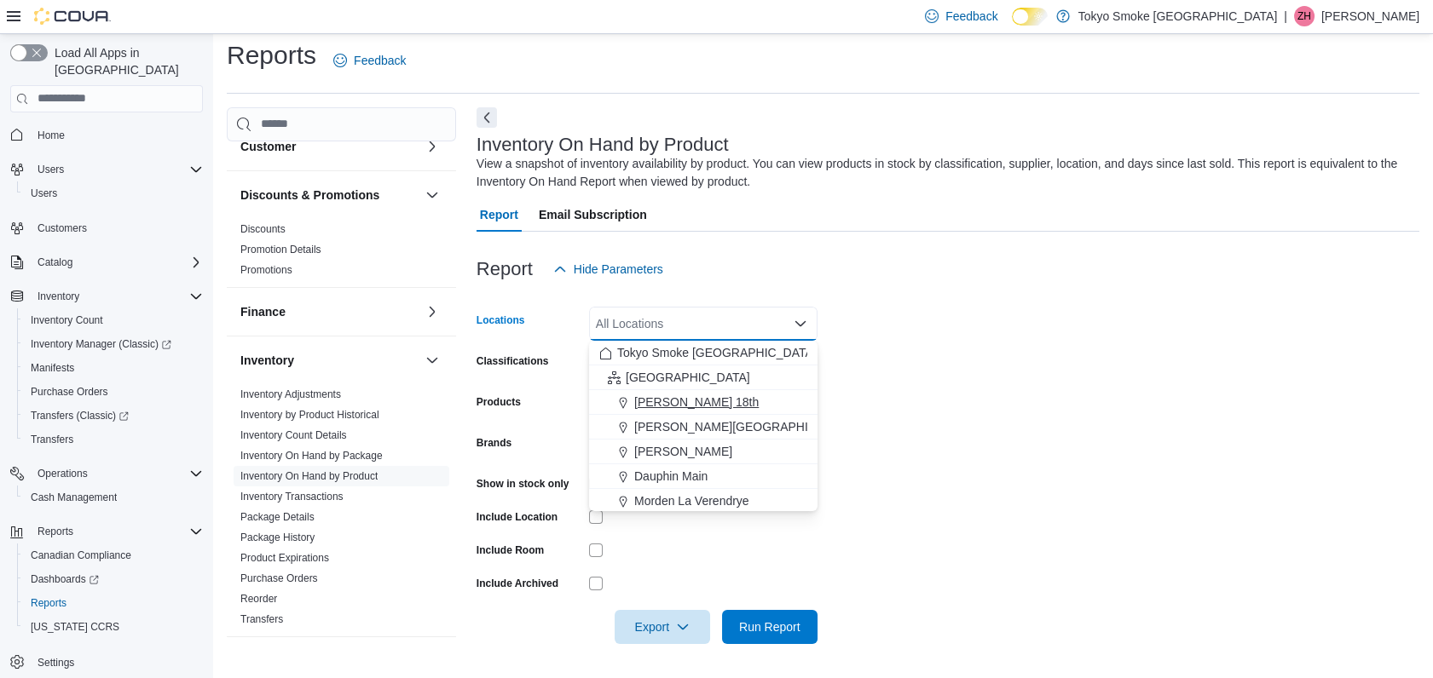
click at [672, 400] on span "[PERSON_NAME] 18th" at bounding box center [696, 402] width 124 height 17
click at [1009, 314] on form "Locations [PERSON_NAME] 18th Combo box. Selected. [PERSON_NAME] 18th. Press Bac…" at bounding box center [947, 465] width 943 height 358
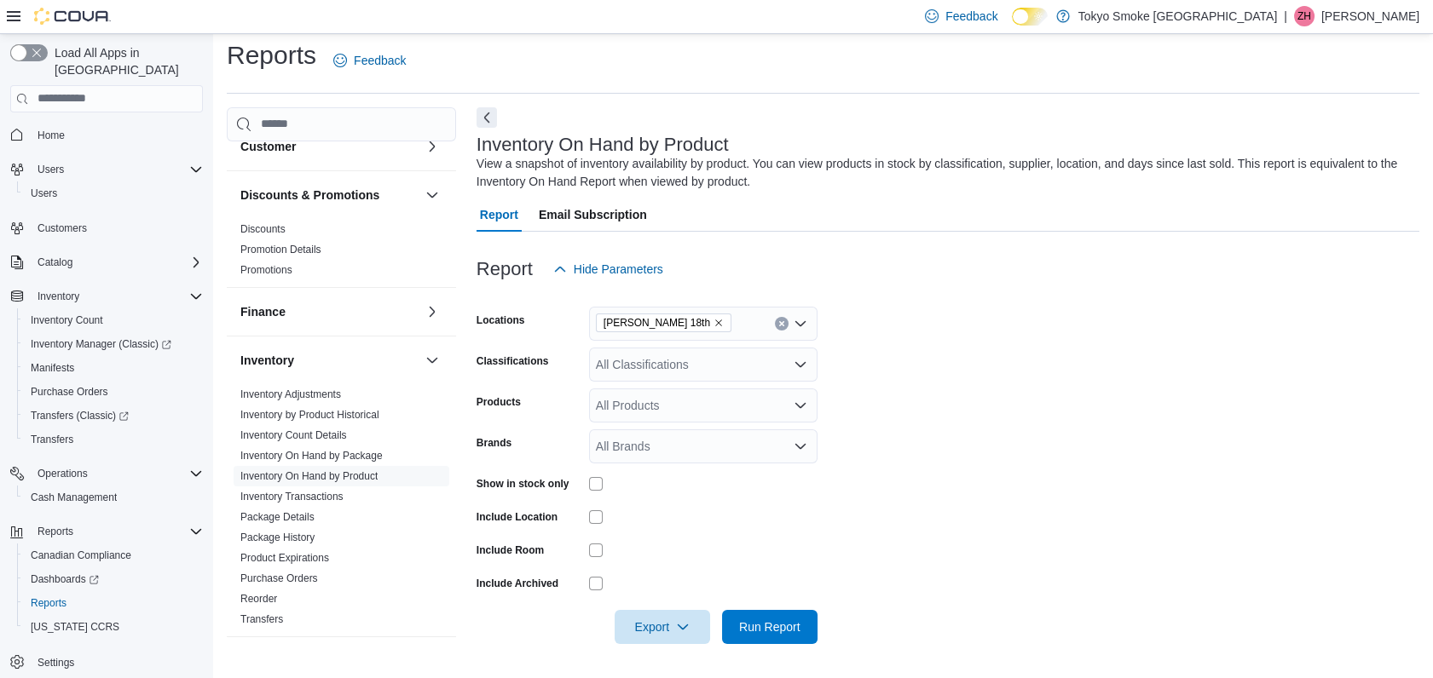
click at [665, 370] on div "All Classifications" at bounding box center [703, 365] width 228 height 34
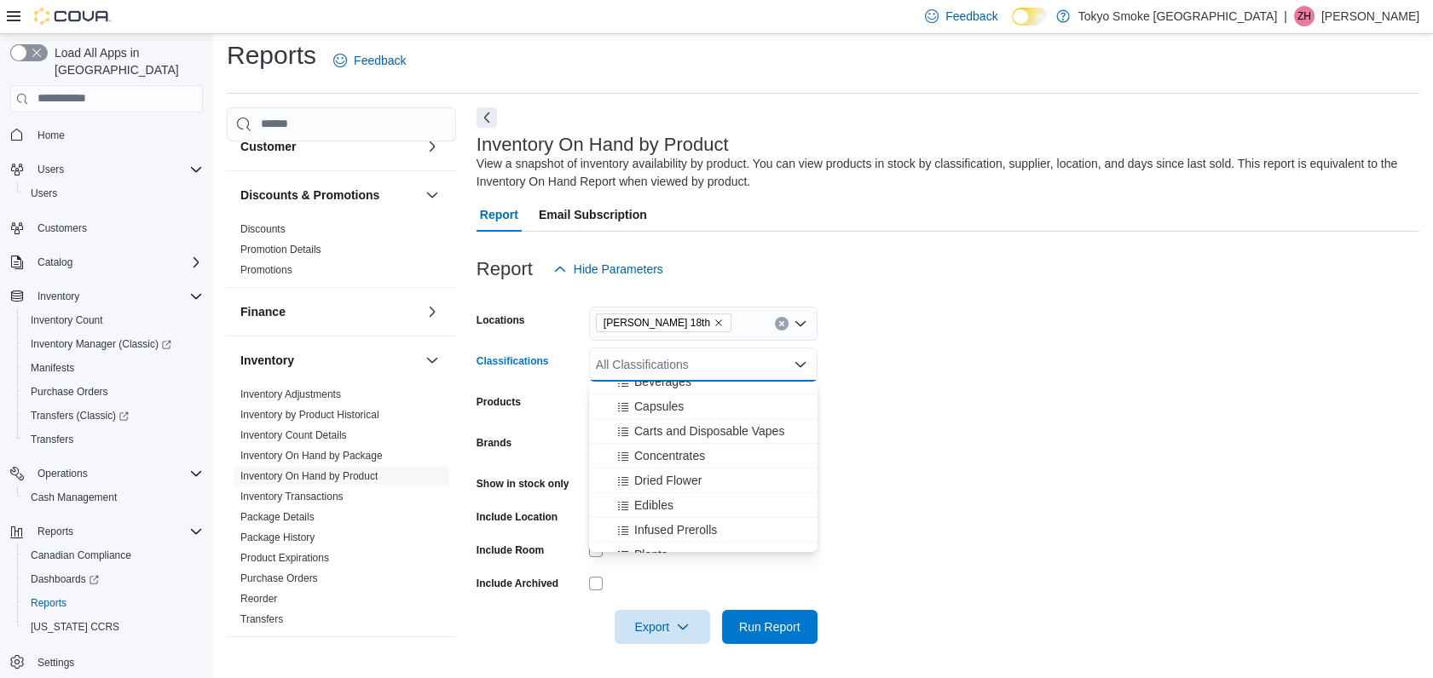
scroll to position [95, 0]
click at [688, 499] on span "Infused Prerolls" at bounding box center [675, 496] width 83 height 17
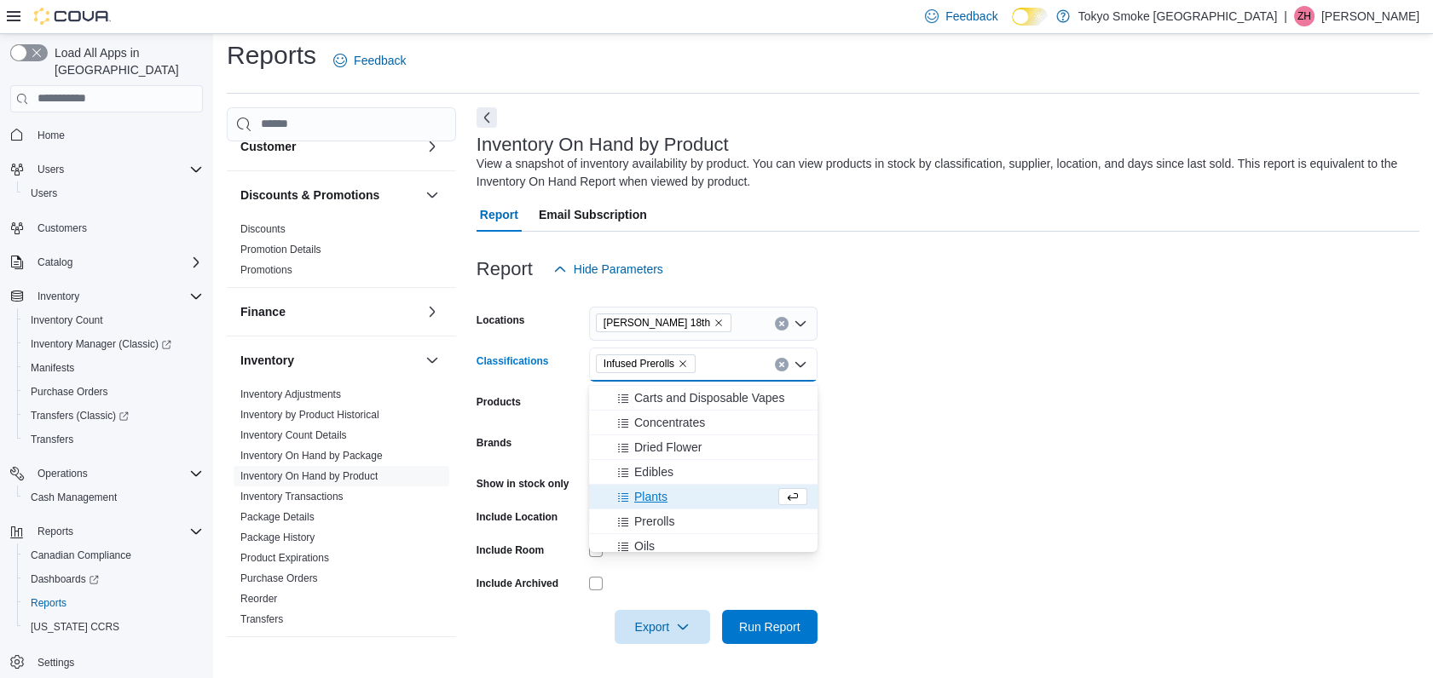
click at [946, 393] on form "Locations [PERSON_NAME] 18th Classifications Infused Prerolls Combo box. Select…" at bounding box center [947, 465] width 943 height 358
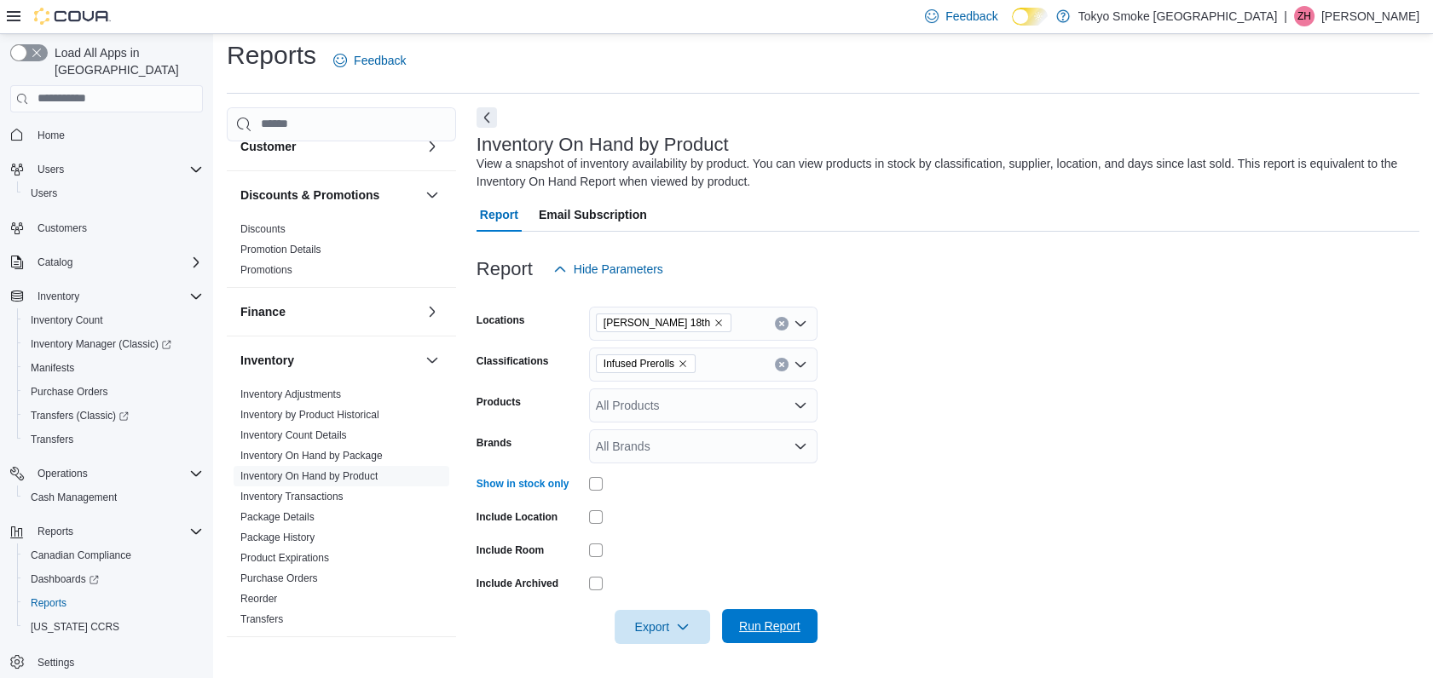
click at [800, 638] on span "Run Report" at bounding box center [769, 626] width 75 height 34
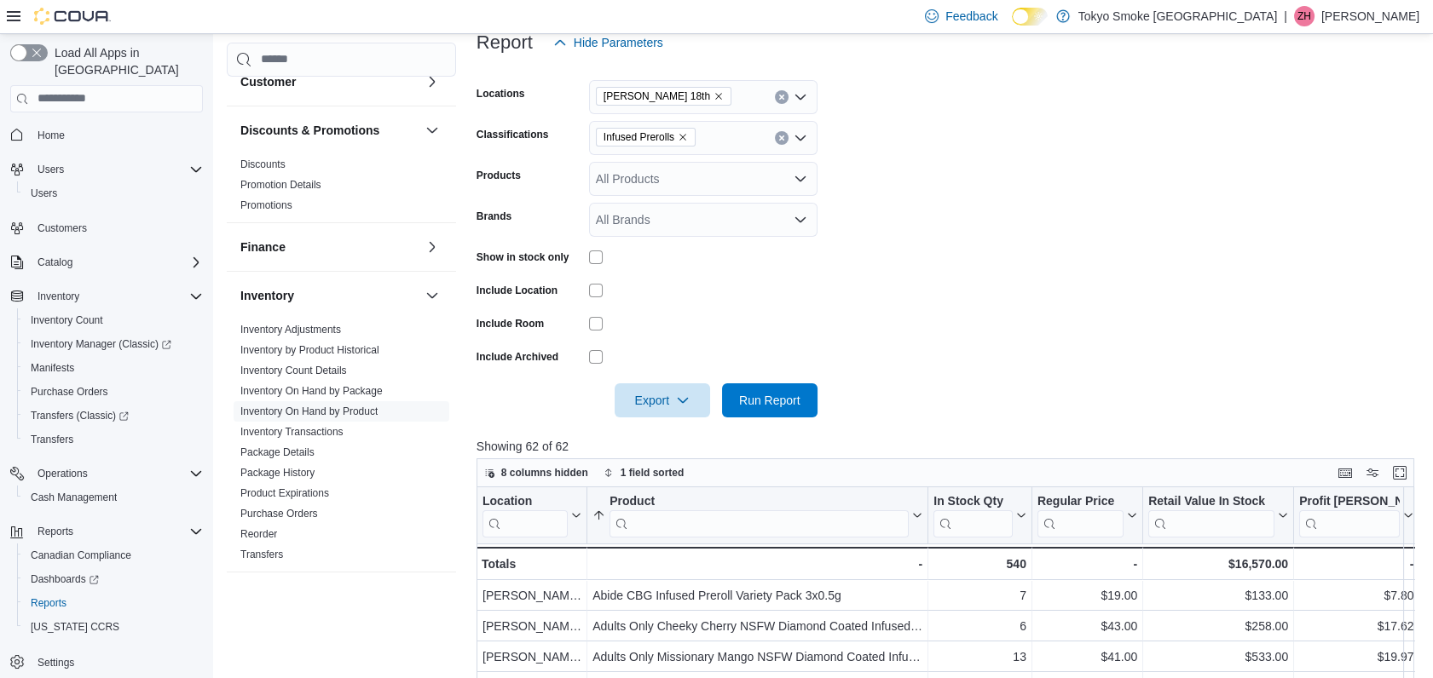
scroll to position [9, 0]
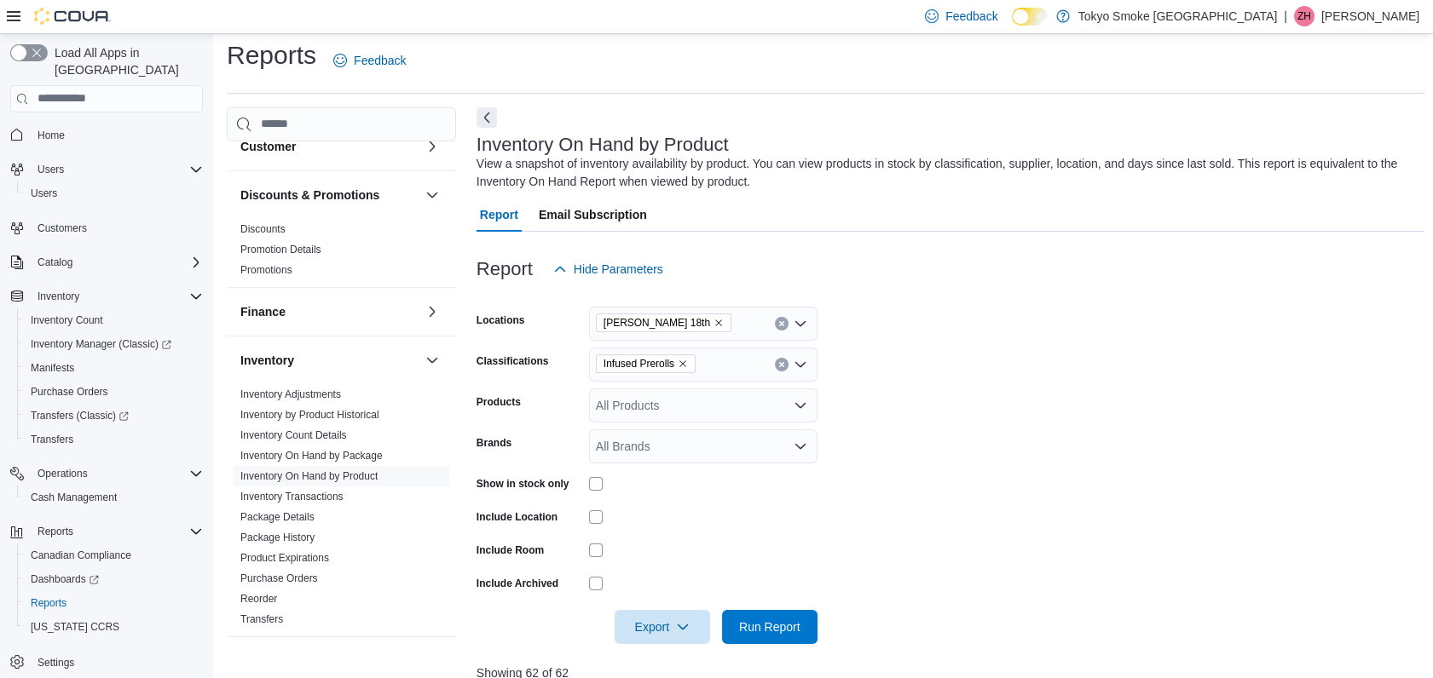
click at [684, 360] on icon "Remove Infused Prerolls from selection in this group" at bounding box center [683, 364] width 10 height 10
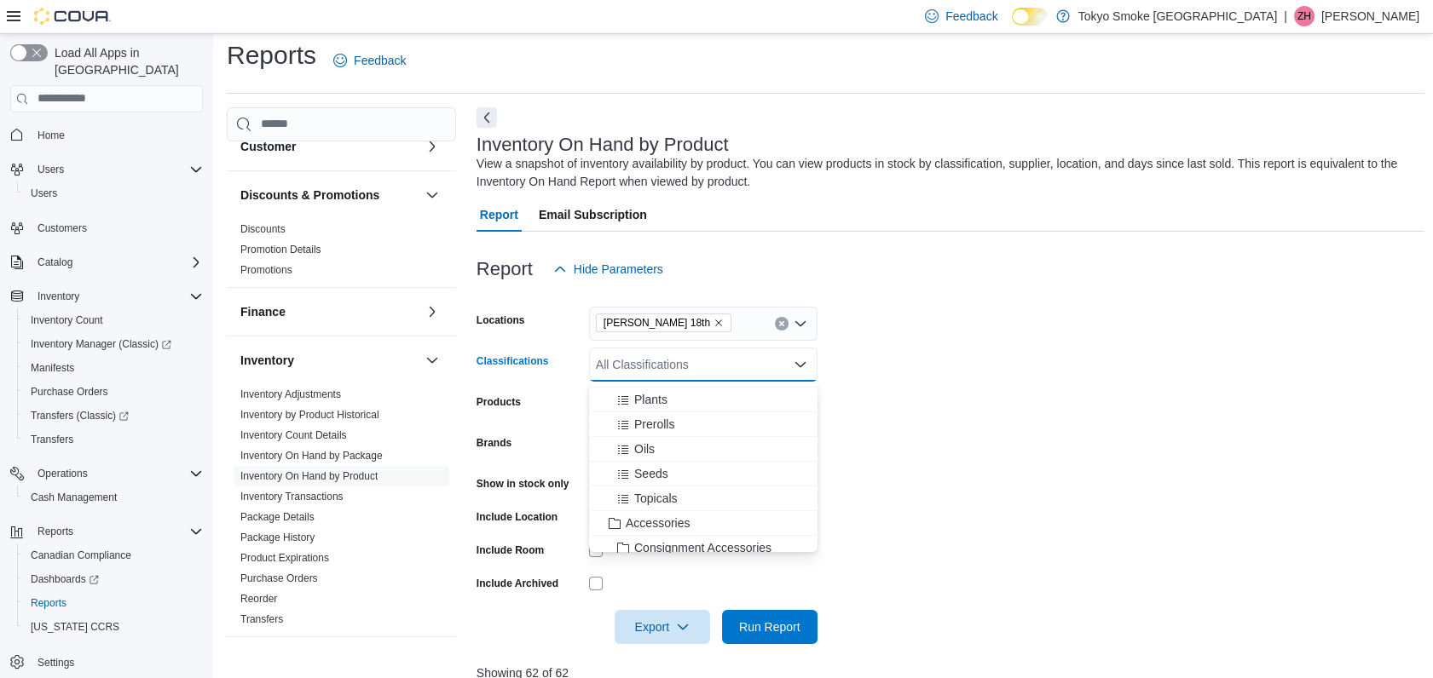
scroll to position [189, 0]
click at [649, 443] on span "Prerolls" at bounding box center [654, 451] width 40 height 17
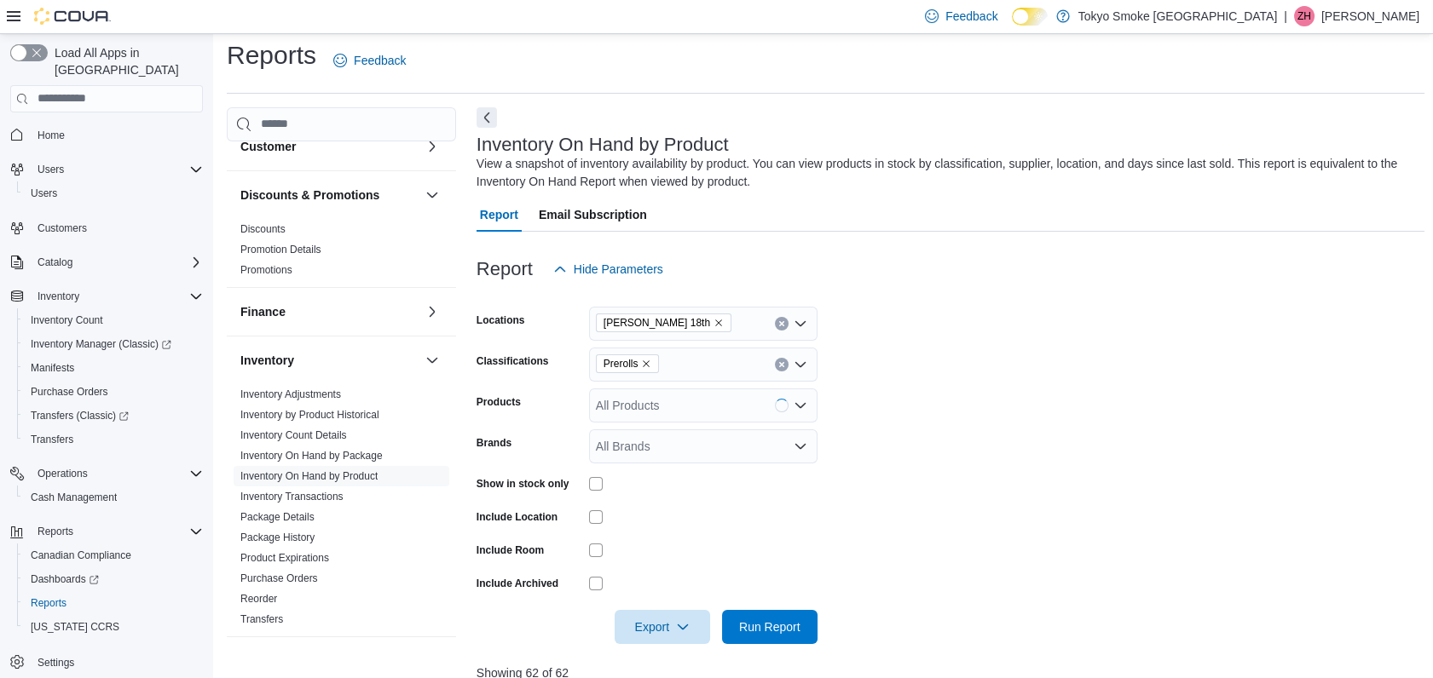
click at [986, 388] on form "Locations [PERSON_NAME] 18th Classifications Prerolls Products All Products Bra…" at bounding box center [950, 465] width 948 height 358
click at [782, 612] on span "Run Report" at bounding box center [769, 626] width 75 height 34
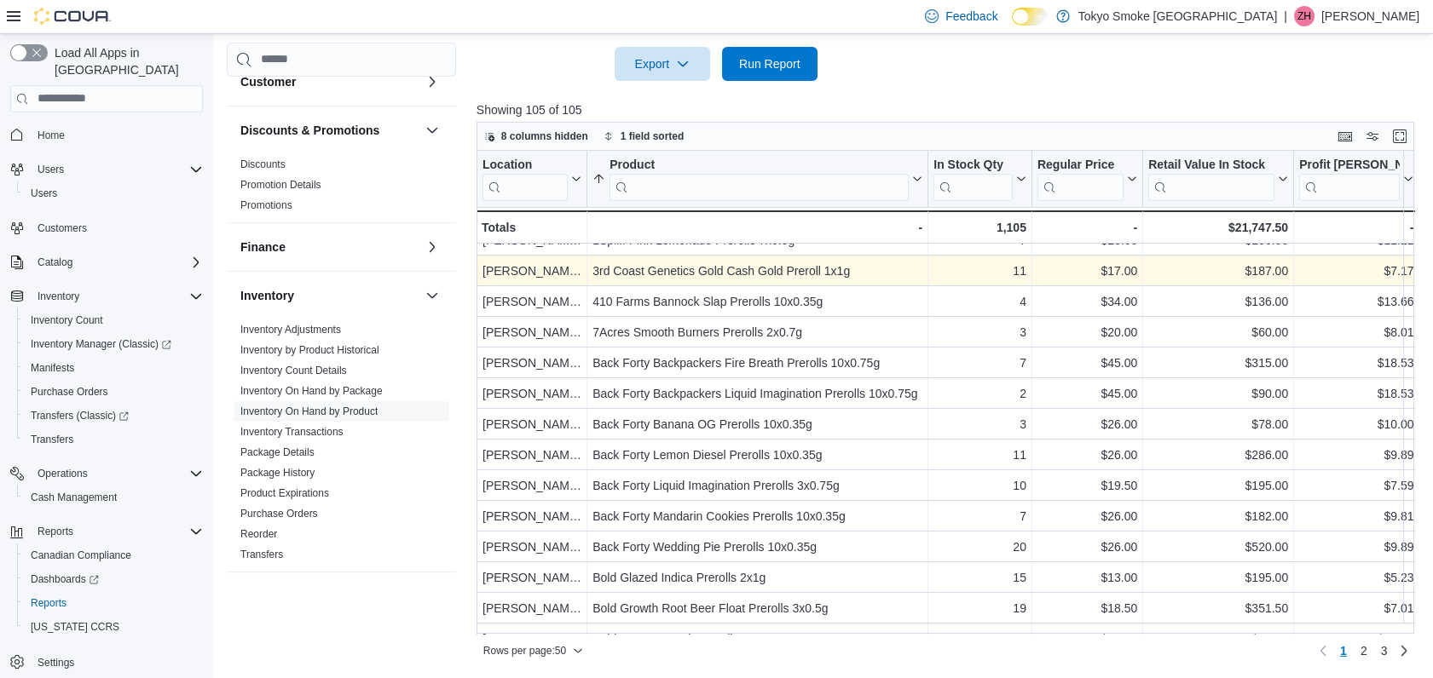
scroll to position [95, 0]
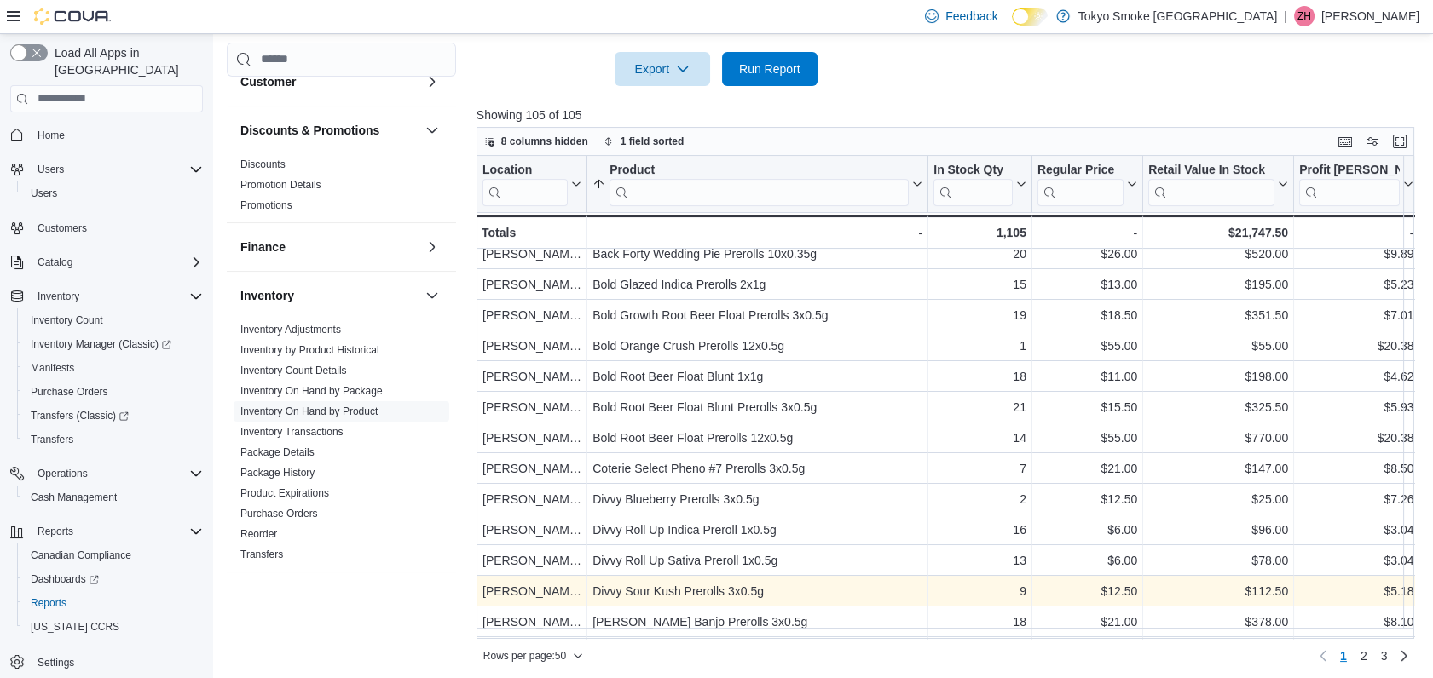
scroll to position [378, 0]
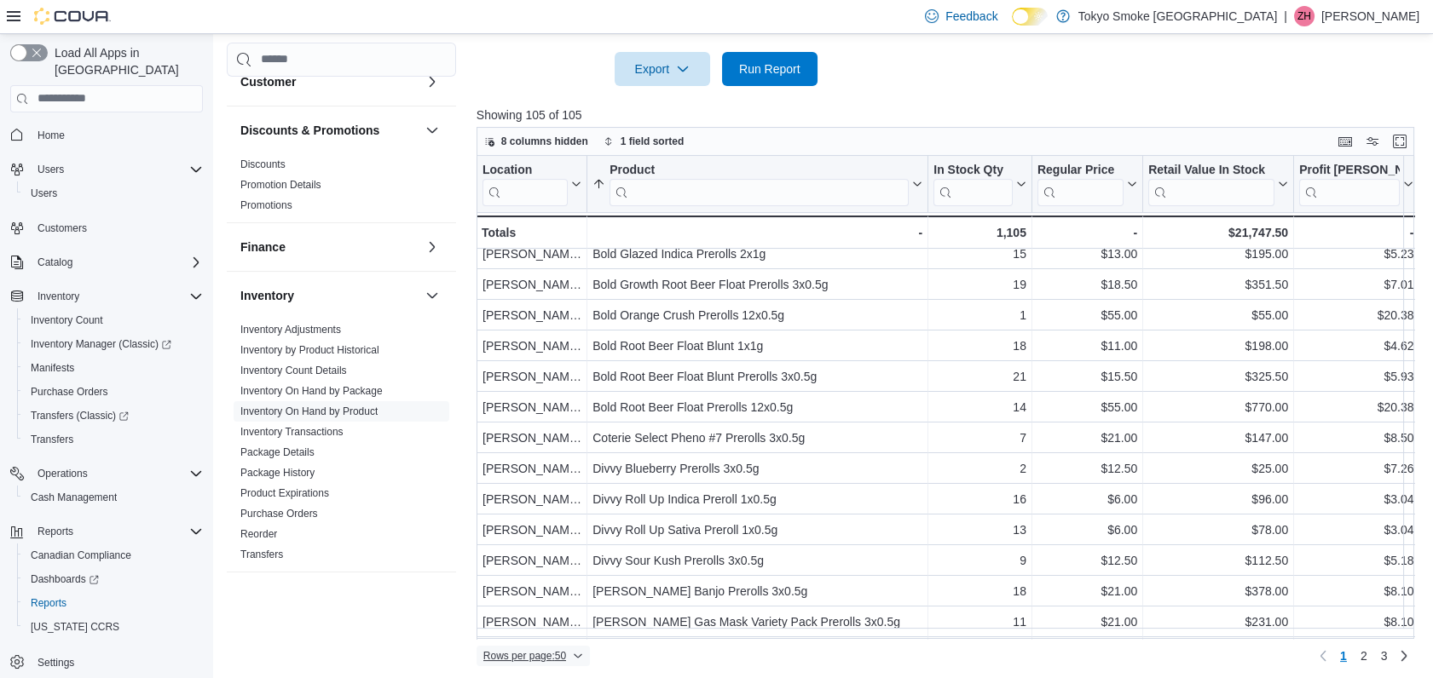
click at [553, 660] on span "Rows per page : 50" at bounding box center [524, 656] width 83 height 14
click at [580, 615] on span "100 rows" at bounding box center [555, 622] width 55 height 14
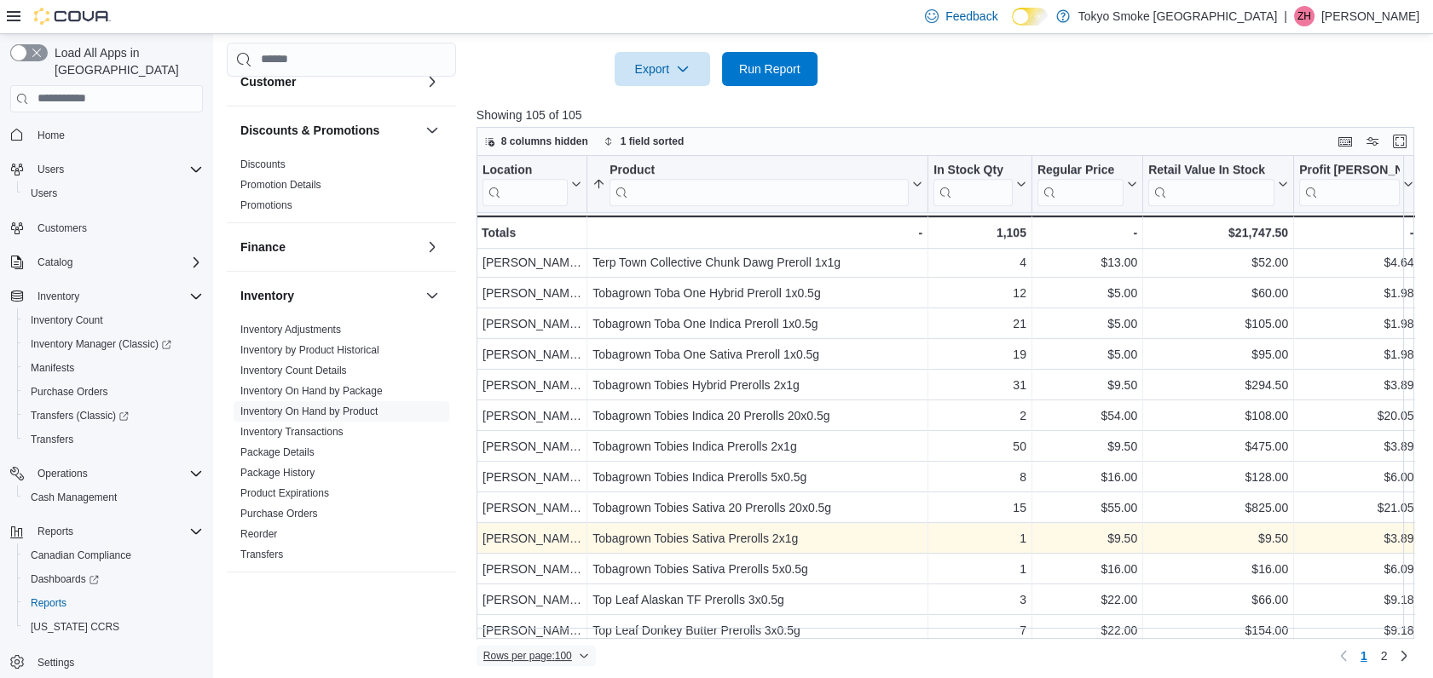
scroll to position [2367, 0]
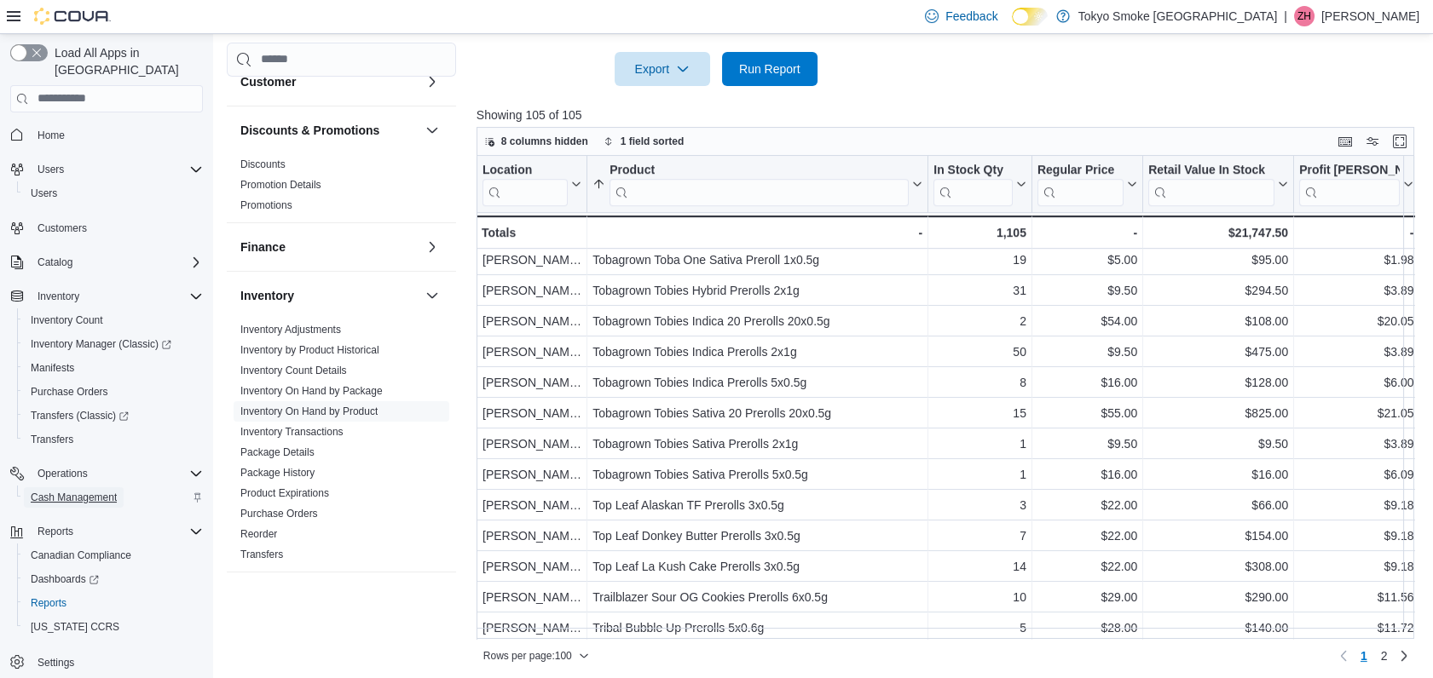
click at [52, 491] on span "Cash Management" at bounding box center [74, 498] width 86 height 20
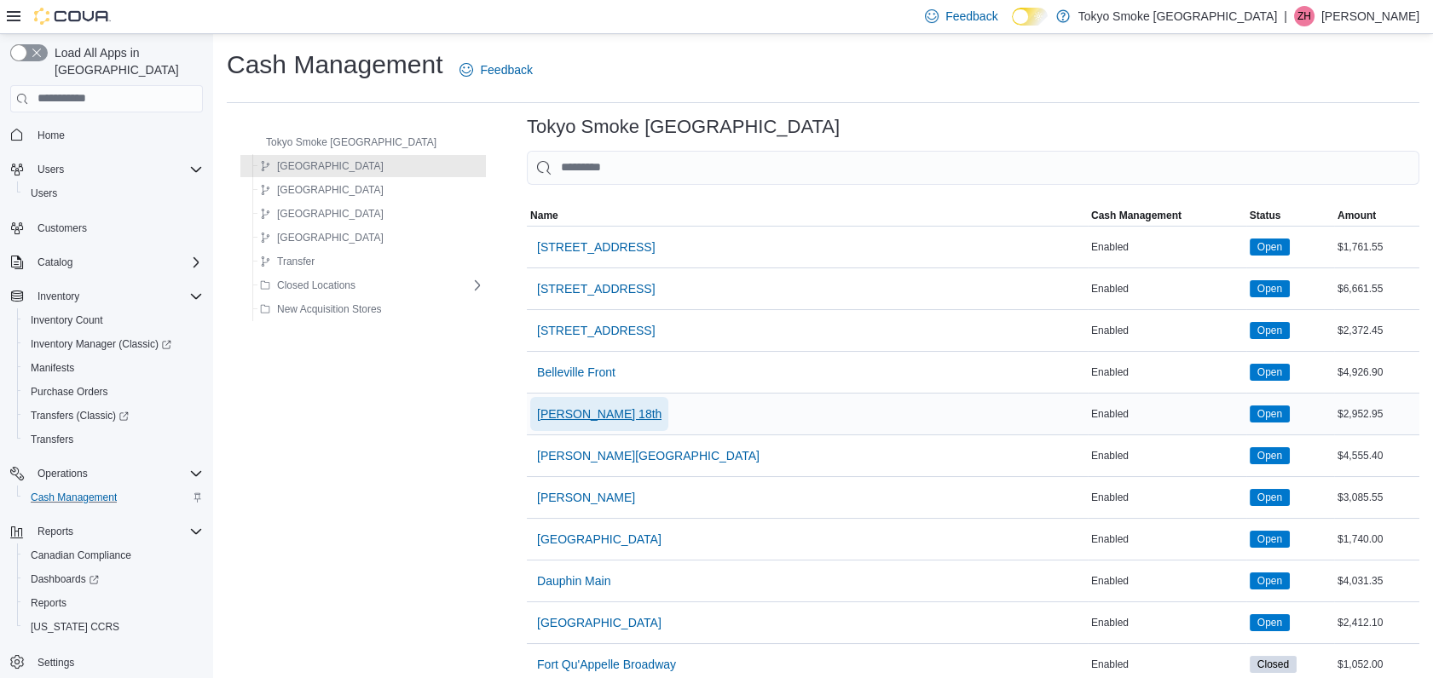
click at [540, 414] on span "[PERSON_NAME] 18th" at bounding box center [599, 414] width 124 height 17
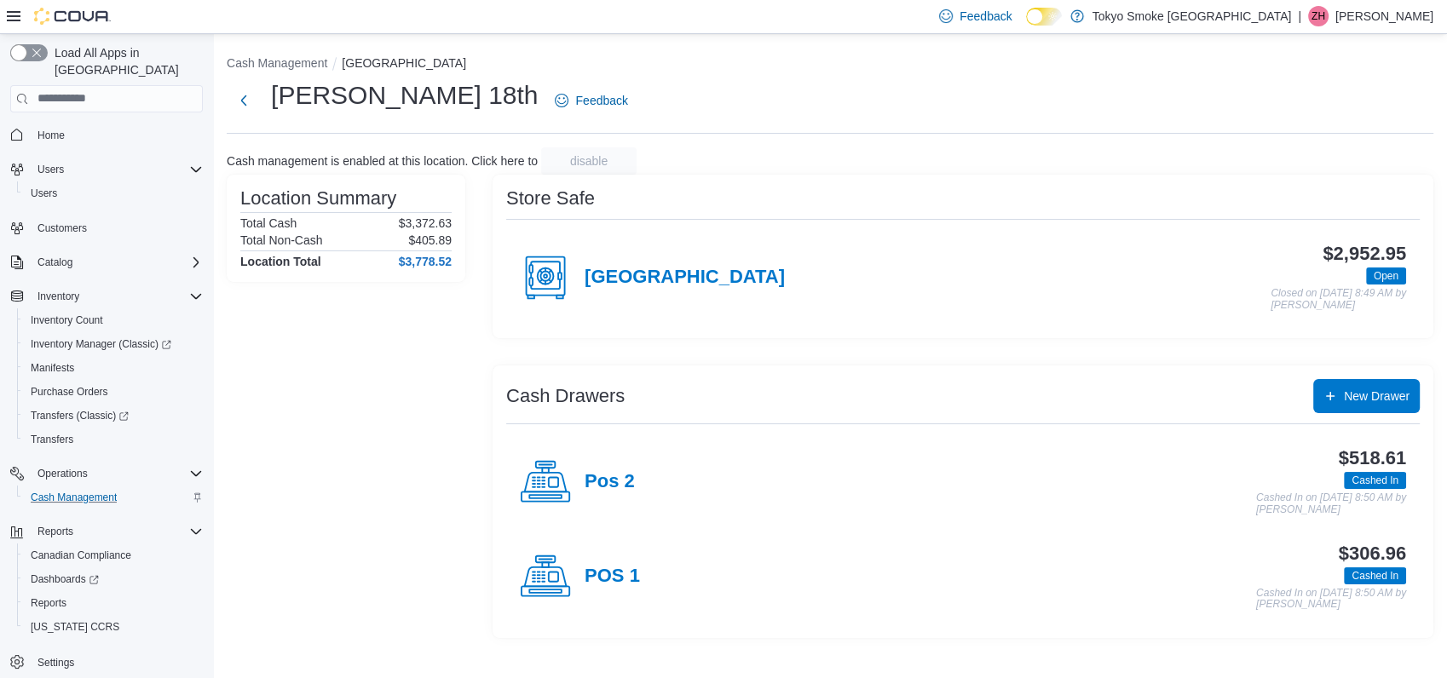
click at [600, 470] on div "Pos 2" at bounding box center [577, 482] width 115 height 51
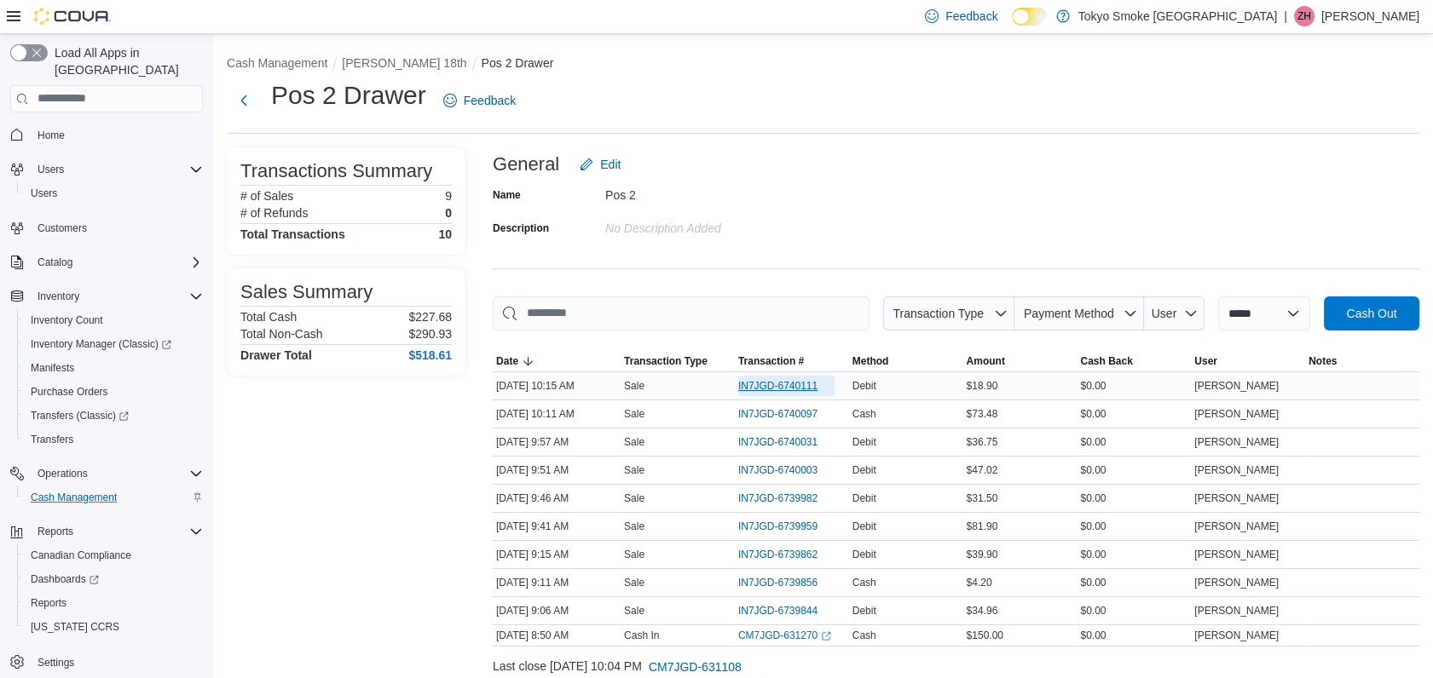
click at [787, 379] on span "IN7JGD-6740111" at bounding box center [777, 386] width 79 height 14
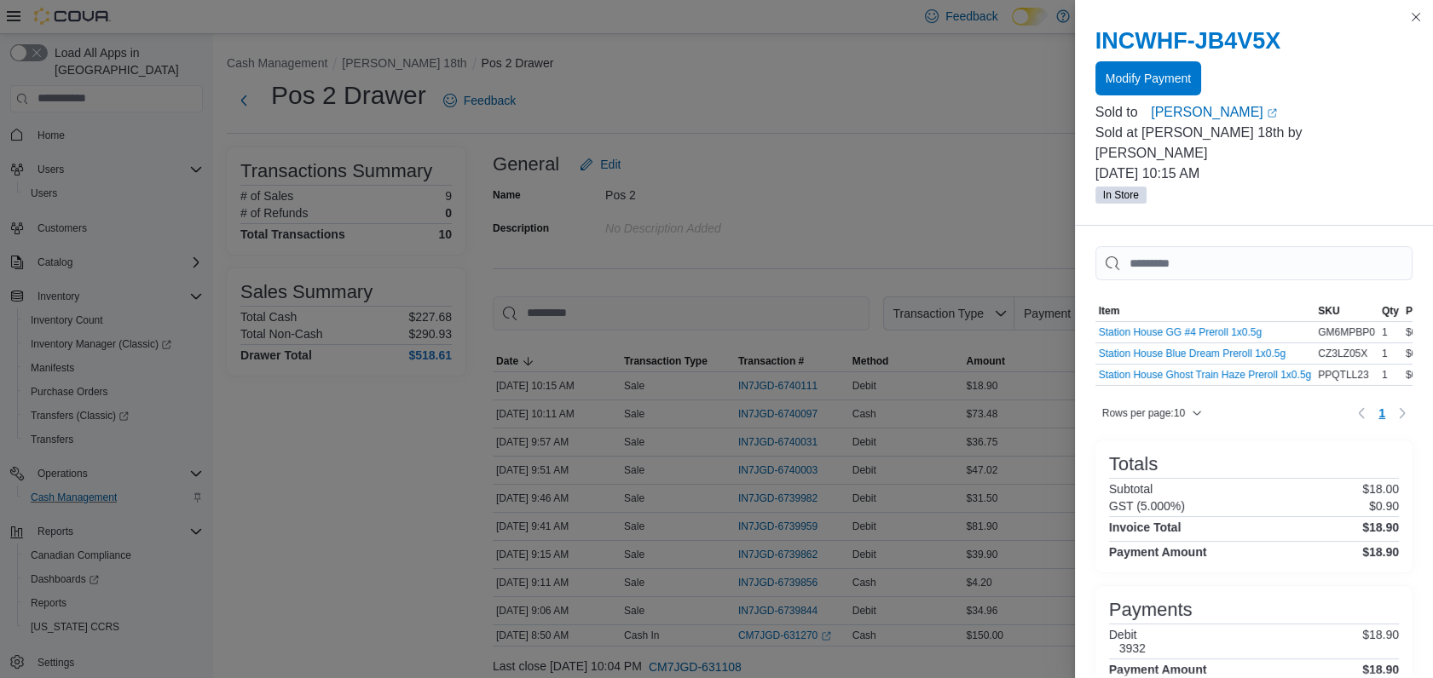
drag, startPoint x: 1180, startPoint y: 391, endPoint x: 1215, endPoint y: 393, distance: 35.0
click at [1215, 393] on div "Rows per page : 10 Page 1 of 1 1" at bounding box center [1253, 406] width 317 height 41
click at [1177, 75] on span "Modify Payment" at bounding box center [1147, 77] width 85 height 17
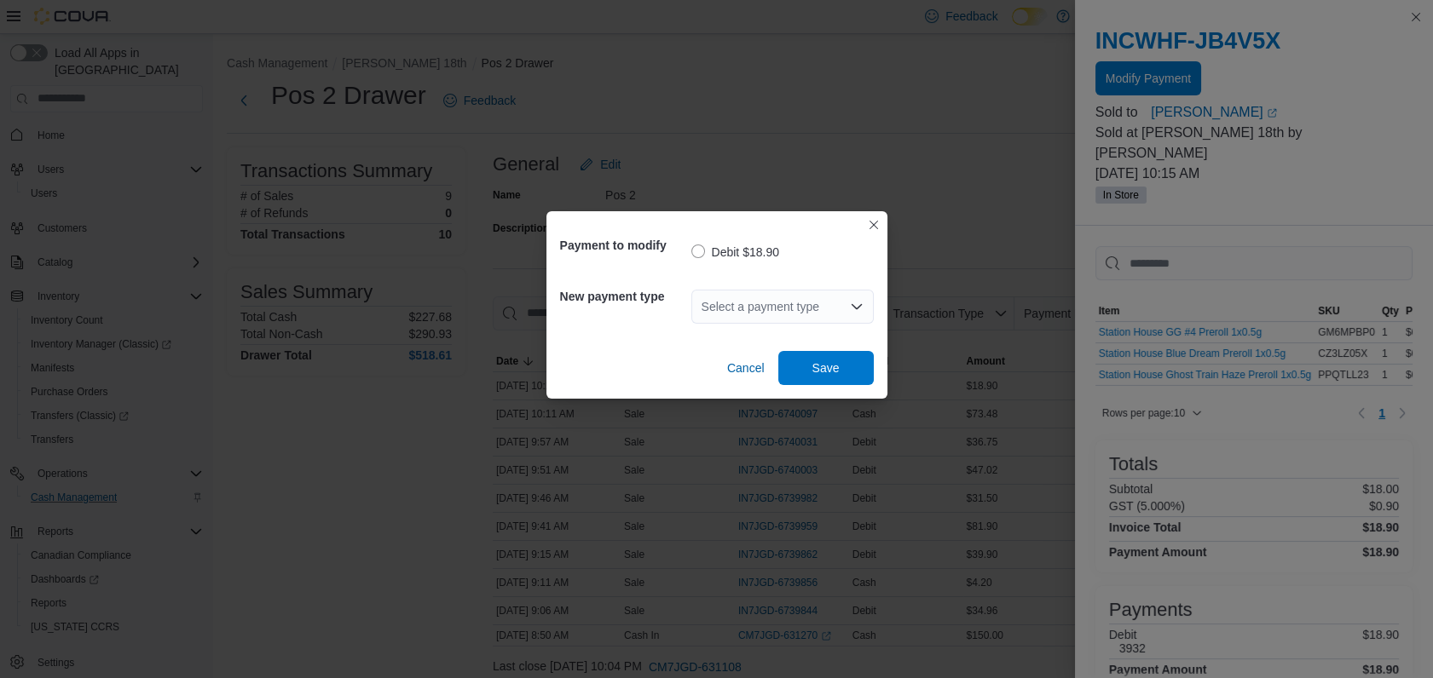
click at [774, 316] on div "Select a payment type" at bounding box center [782, 307] width 182 height 34
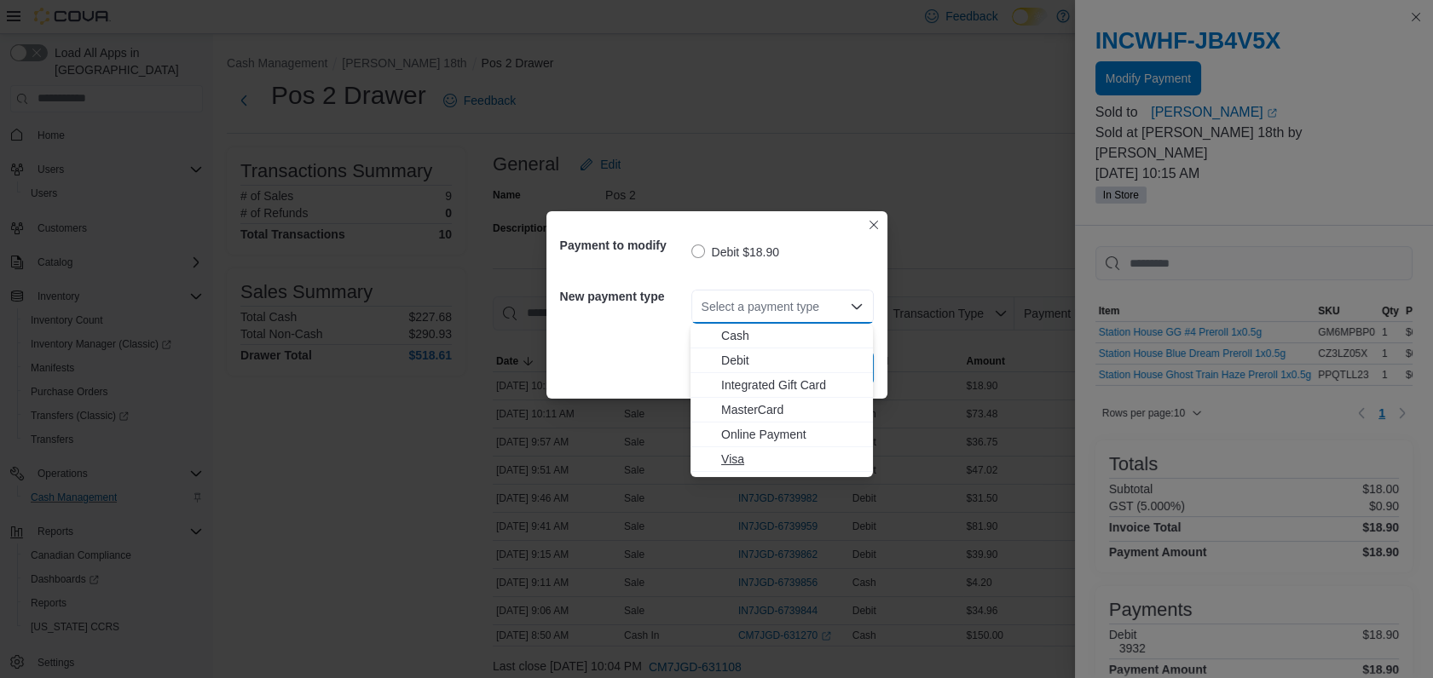
click at [737, 460] on span "Visa" at bounding box center [791, 459] width 141 height 17
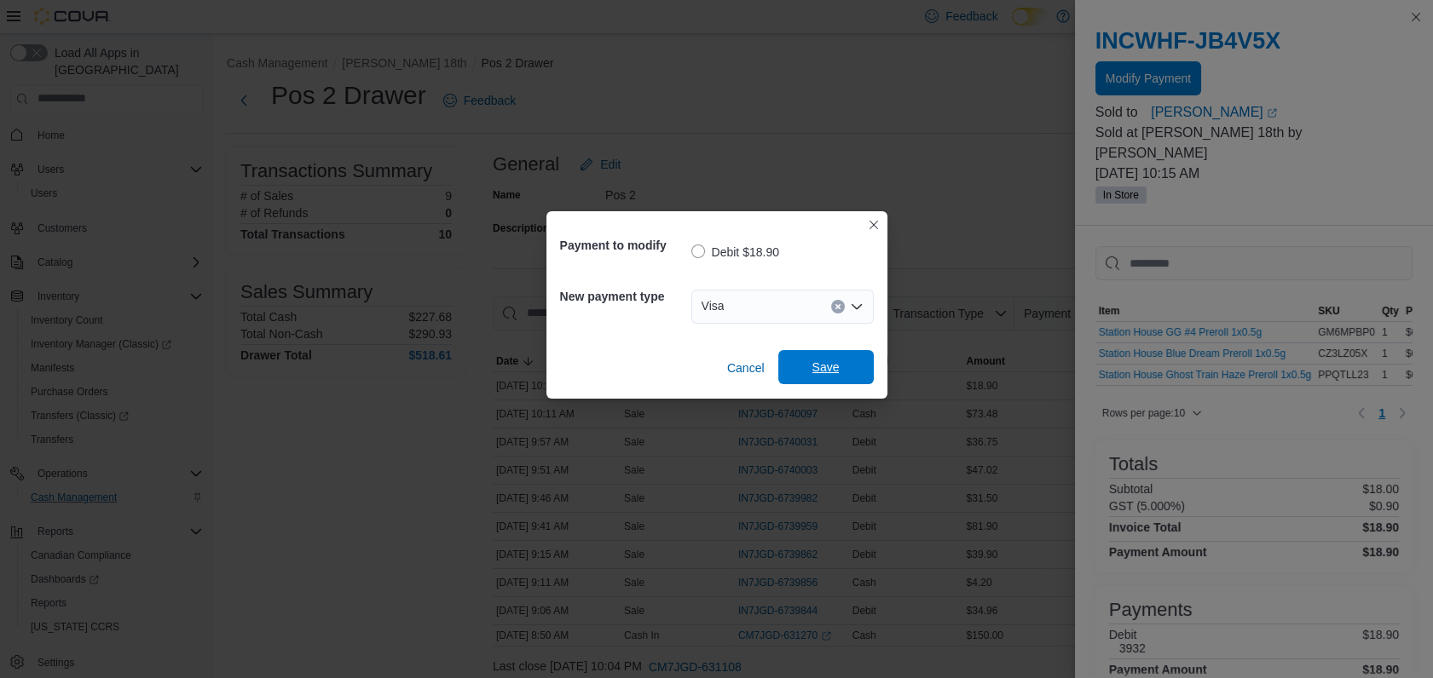
click at [837, 367] on span "Save" at bounding box center [825, 367] width 27 height 17
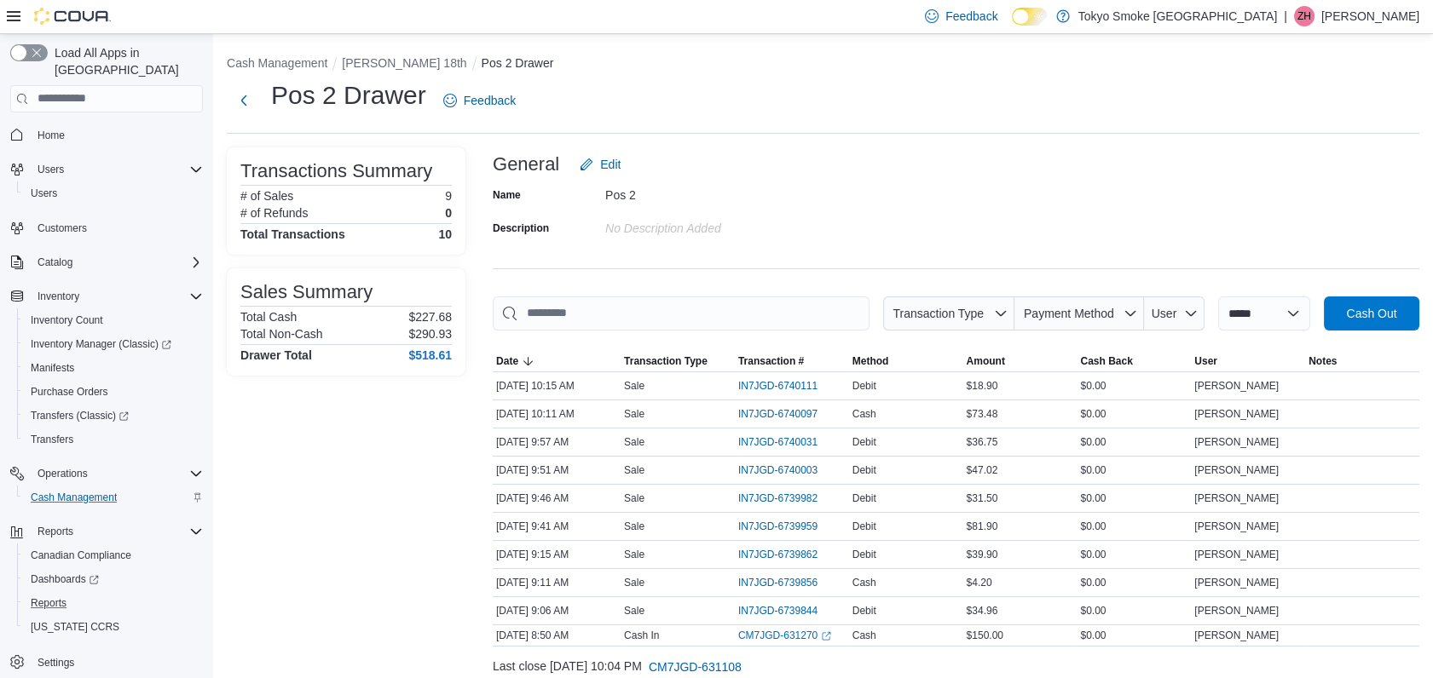
click at [58, 591] on button "Reports" at bounding box center [113, 603] width 193 height 24
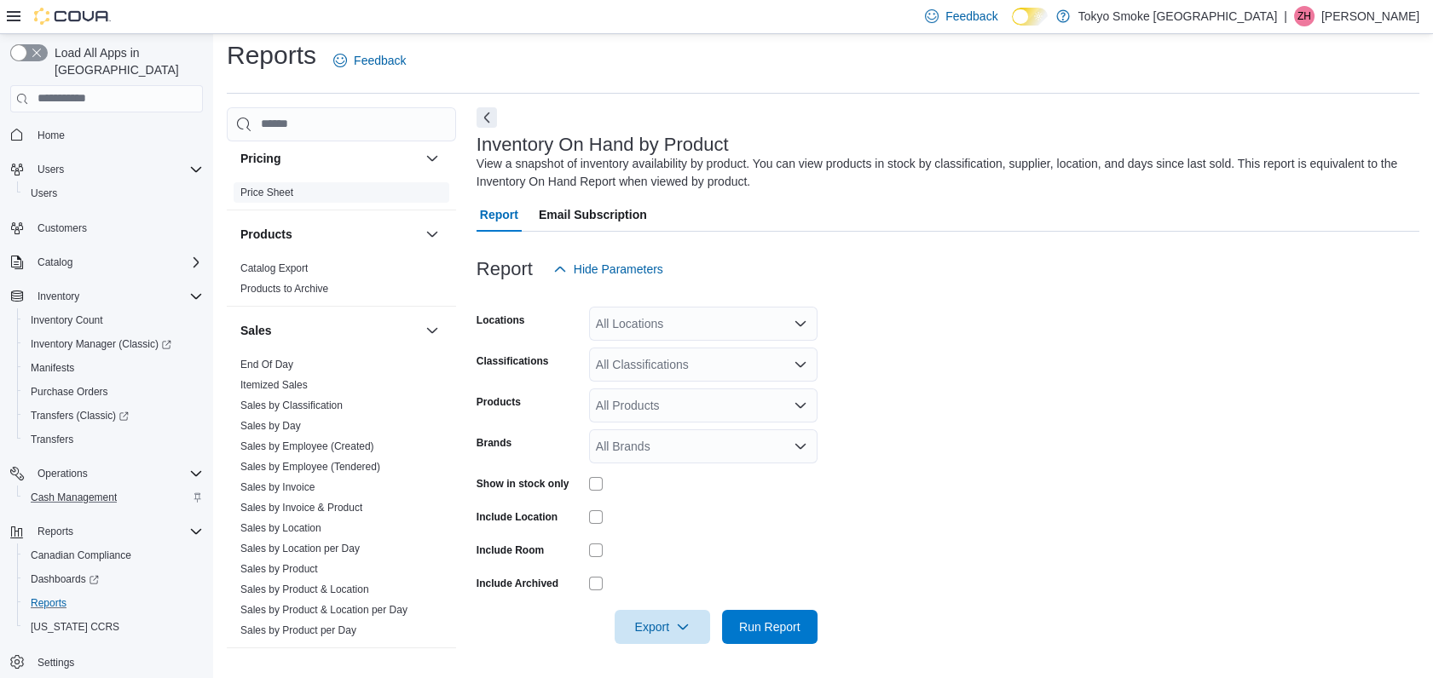
scroll to position [826, 0]
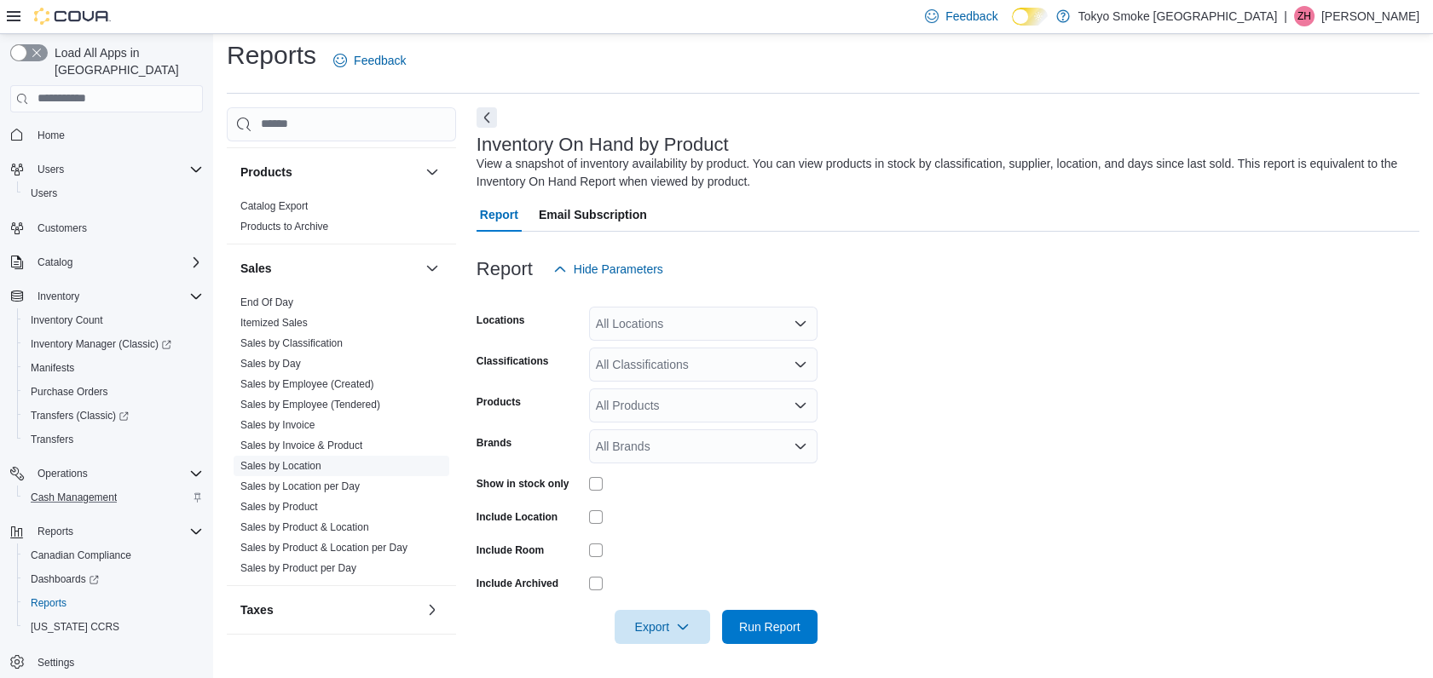
click at [297, 464] on link "Sales by Location" at bounding box center [280, 466] width 81 height 12
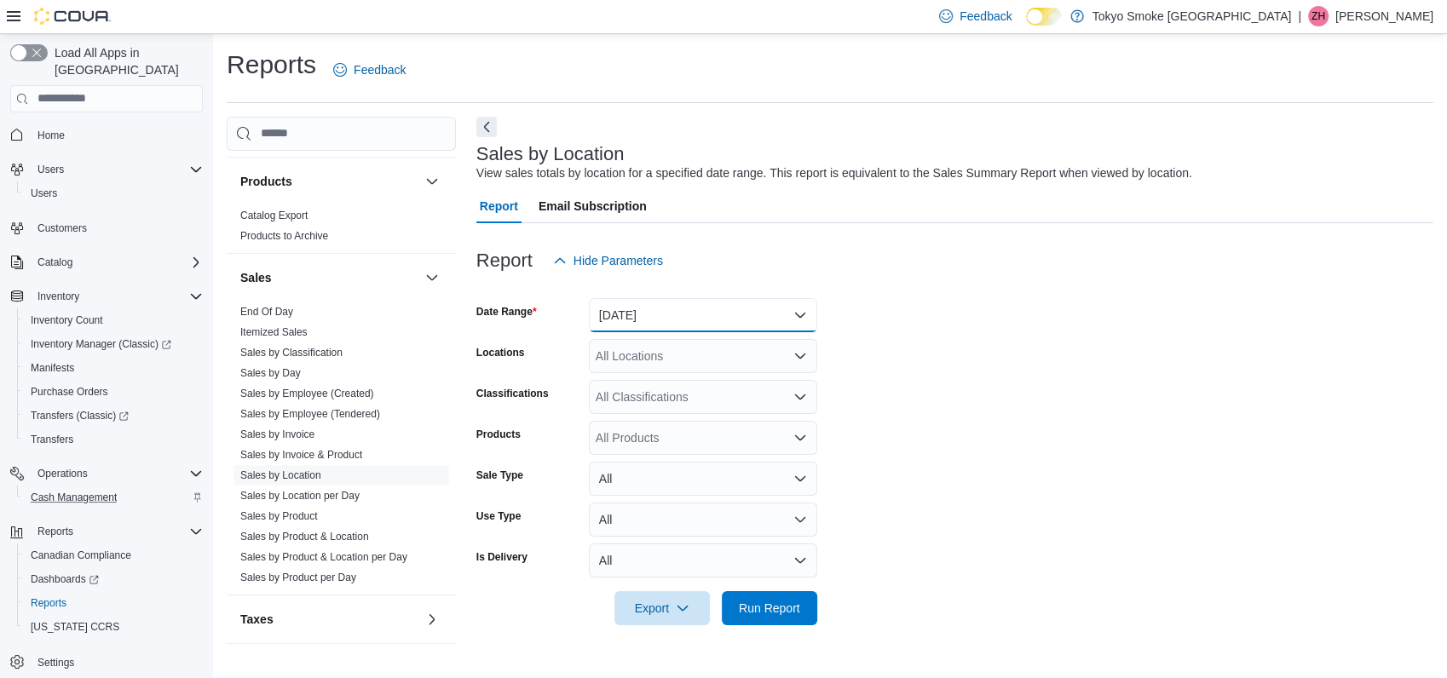
click at [675, 326] on button "[DATE]" at bounding box center [703, 315] width 228 height 34
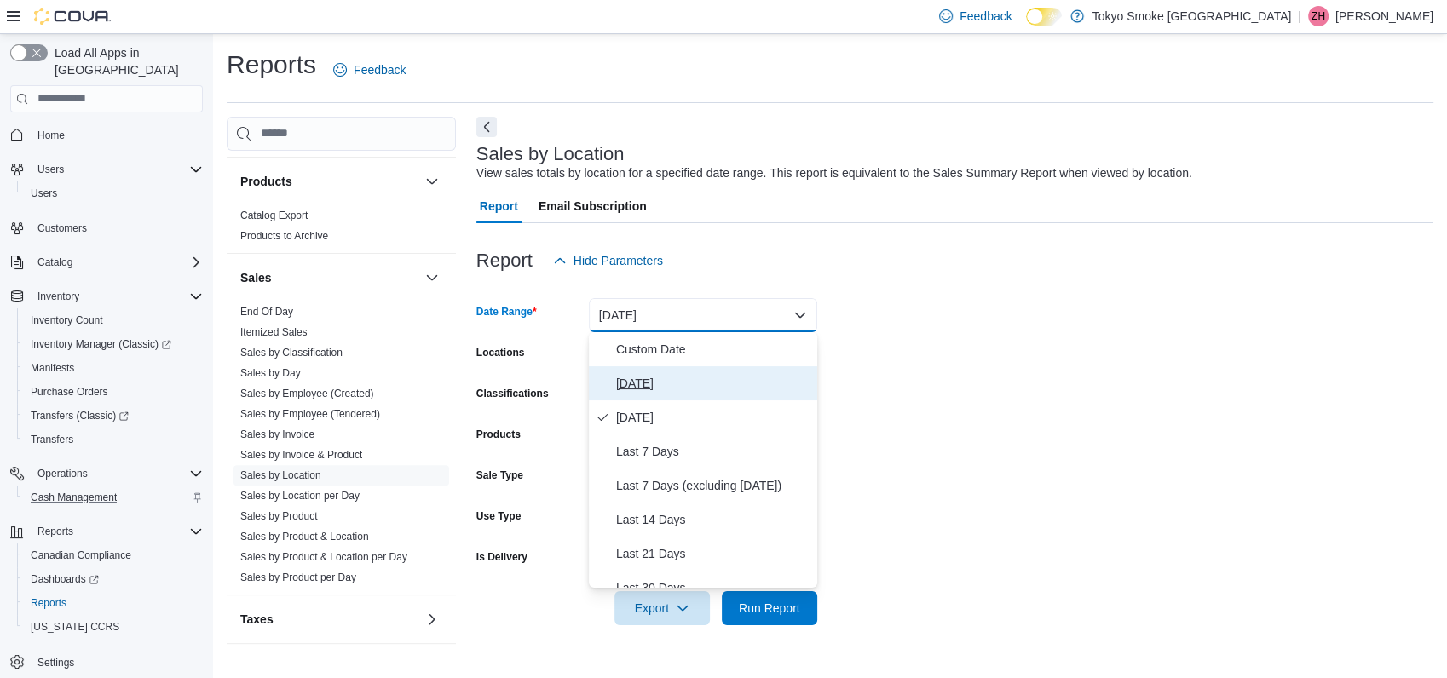
click at [625, 381] on span "[DATE]" at bounding box center [713, 383] width 194 height 20
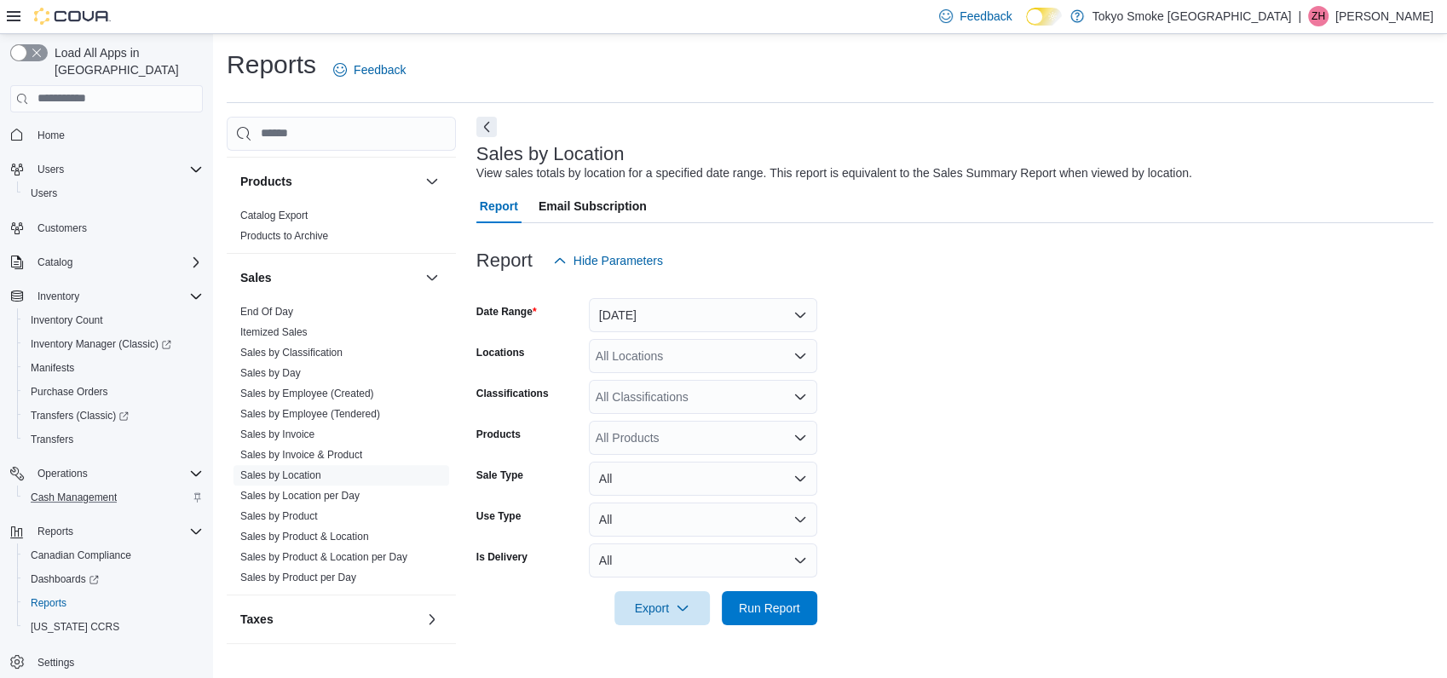
click at [1014, 323] on form "Date Range [DATE] Locations All Locations Classifications All Classifications P…" at bounding box center [954, 452] width 957 height 348
click at [679, 363] on div "All Locations" at bounding box center [703, 356] width 228 height 34
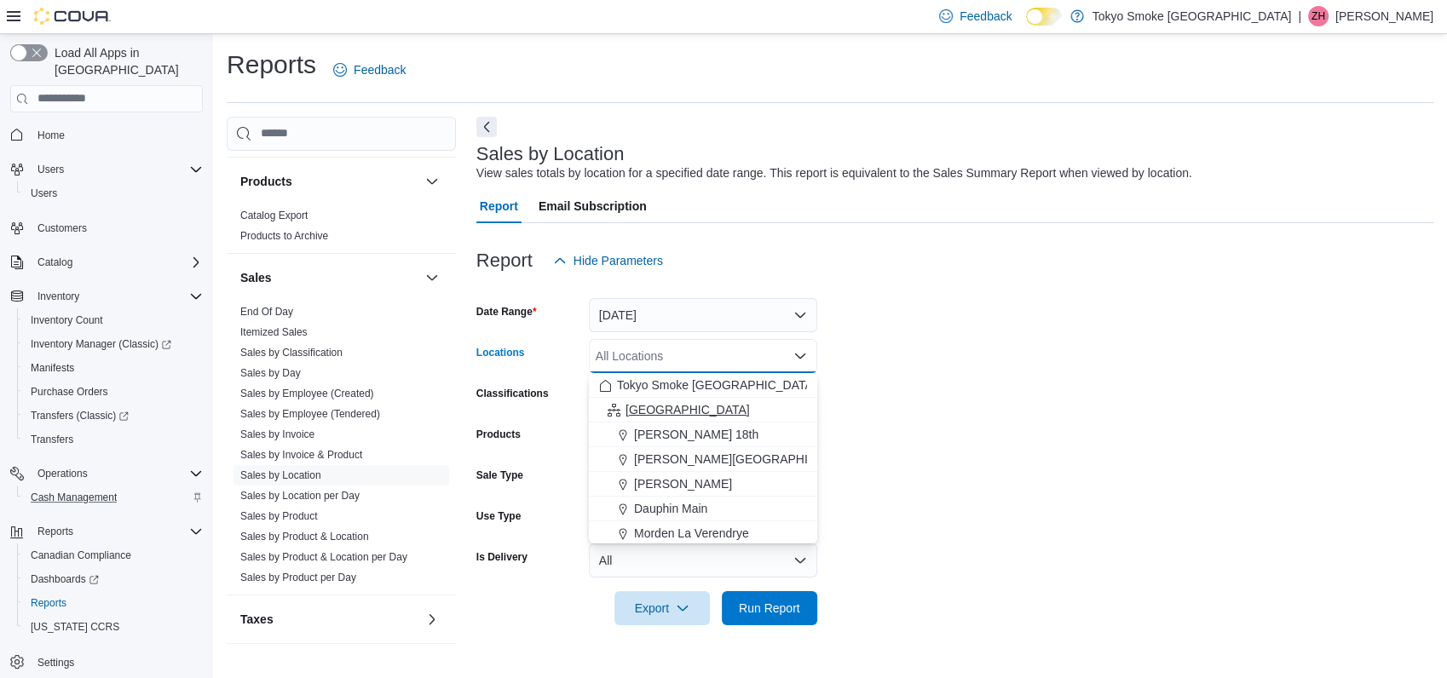
click at [637, 404] on span "[GEOGRAPHIC_DATA]" at bounding box center [688, 409] width 124 height 17
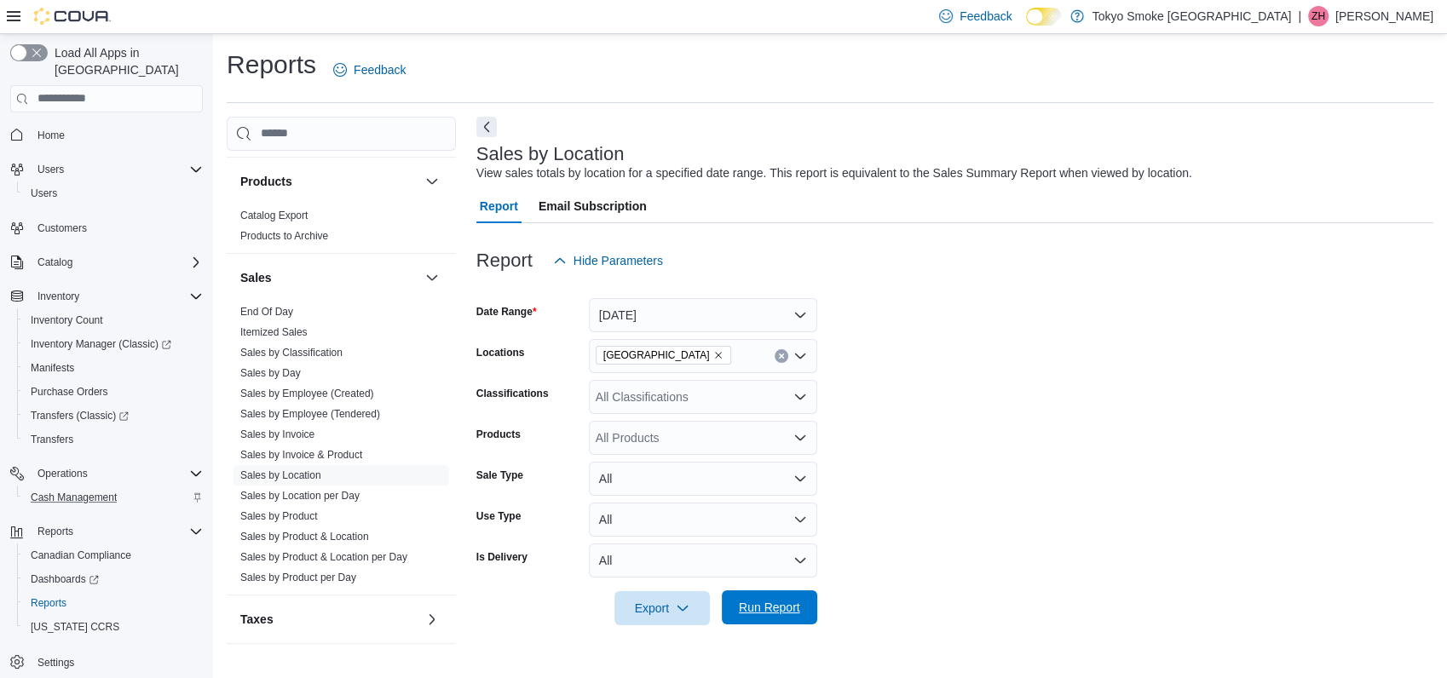
click at [785, 600] on span "Run Report" at bounding box center [769, 607] width 61 height 17
